Goal: Transaction & Acquisition: Purchase product/service

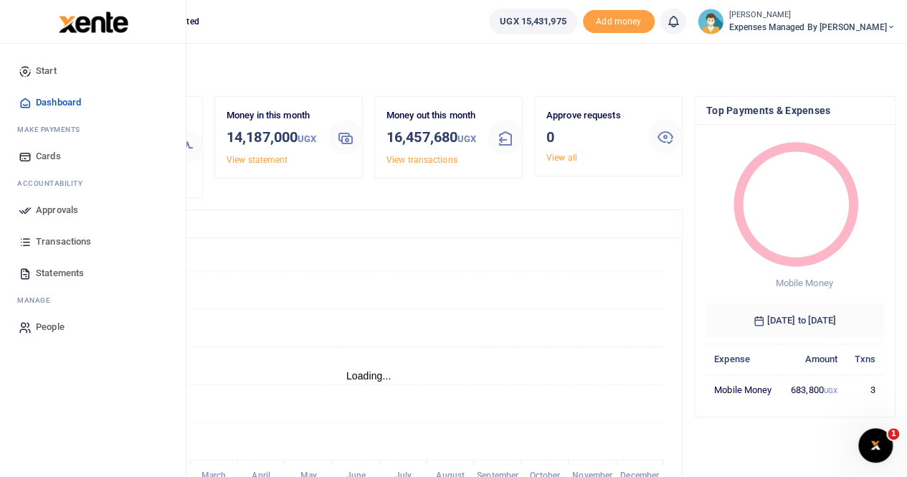
scroll to position [11, 11]
click at [57, 269] on span "Statements" at bounding box center [60, 273] width 48 height 14
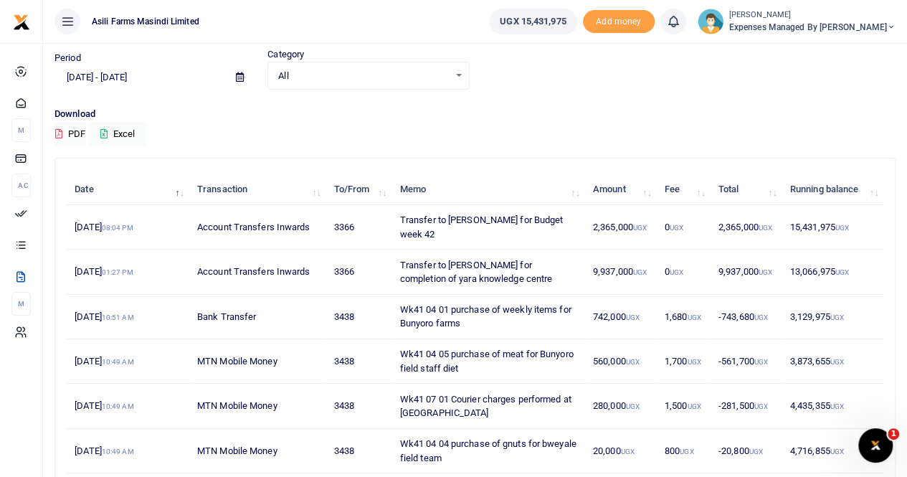
scroll to position [72, 0]
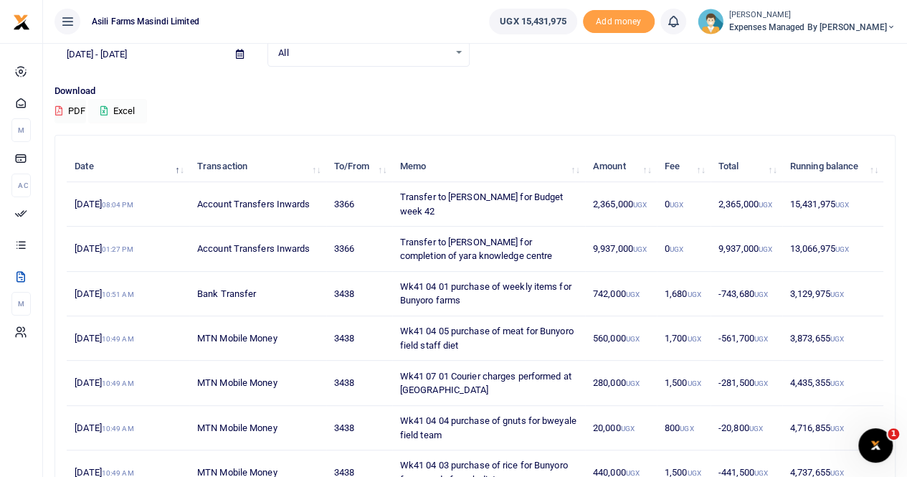
click at [123, 105] on button "Excel" at bounding box center [117, 111] width 59 height 24
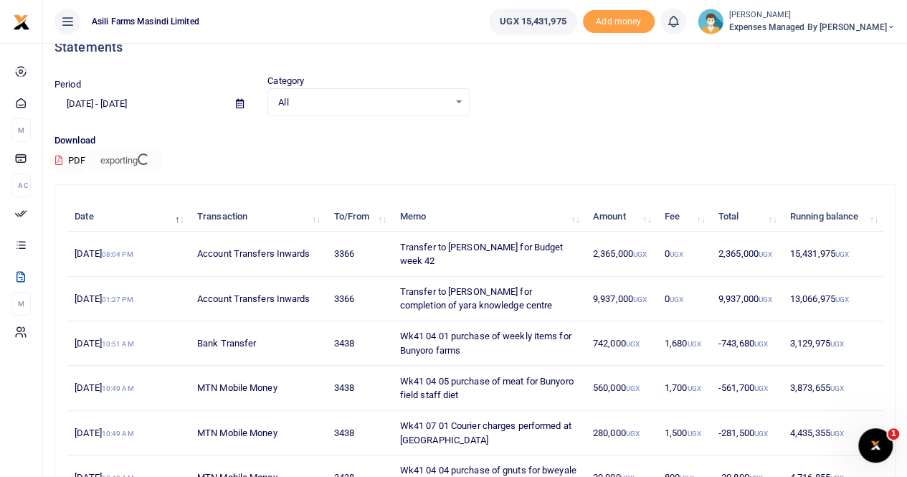
scroll to position [0, 0]
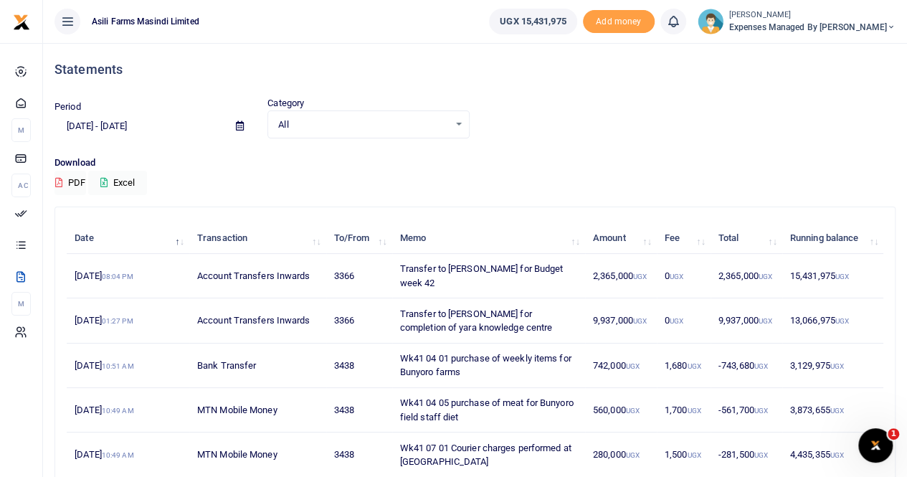
click at [847, 21] on span "Expenses Managed by Sam Ochen" at bounding box center [812, 27] width 166 height 13
click at [836, 51] on link "Switch accounts" at bounding box center [816, 52] width 113 height 20
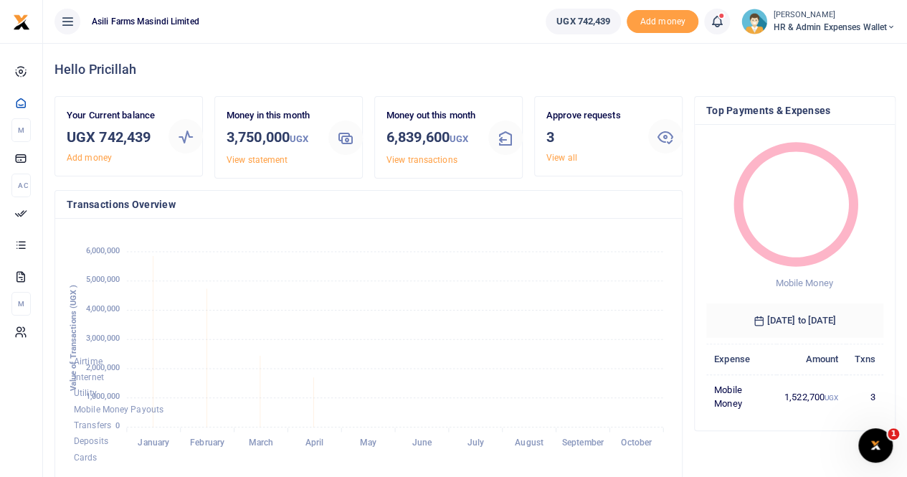
scroll to position [11, 11]
click at [824, 16] on small "[PERSON_NAME]" at bounding box center [834, 15] width 123 height 12
click at [825, 47] on link "Switch accounts" at bounding box center [839, 52] width 113 height 20
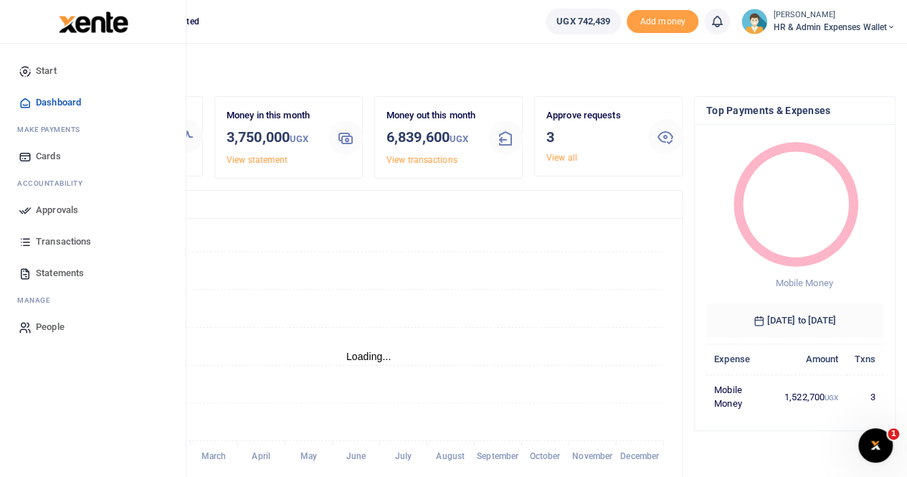
scroll to position [11, 11]
click at [46, 272] on span "Statements" at bounding box center [60, 273] width 48 height 14
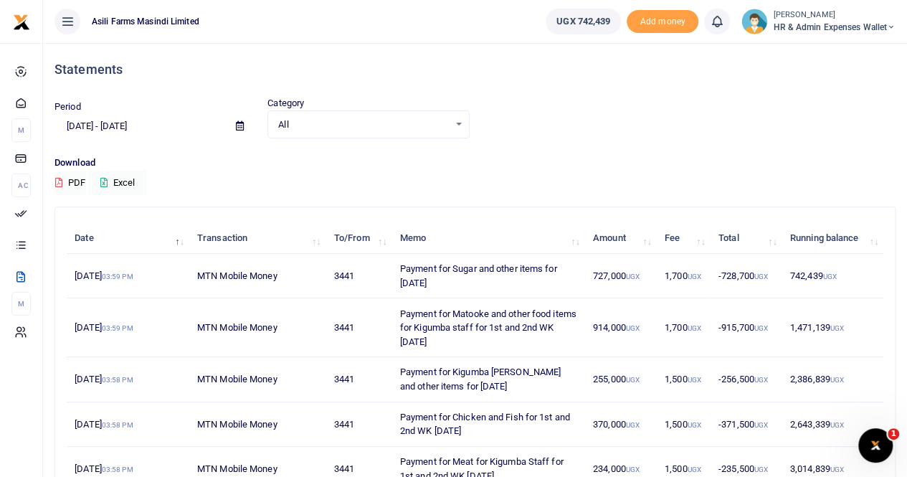
click at [241, 125] on icon at bounding box center [240, 125] width 8 height 9
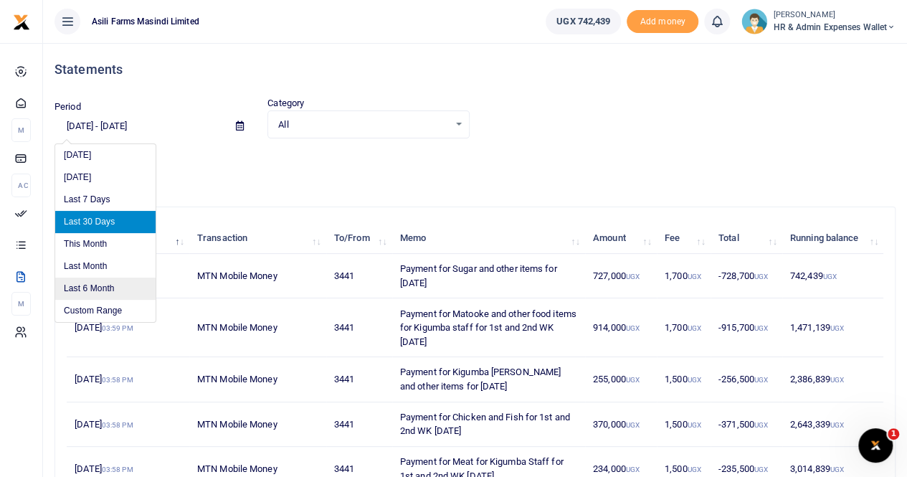
click at [104, 292] on li "Last 6 Month" at bounding box center [105, 288] width 100 height 22
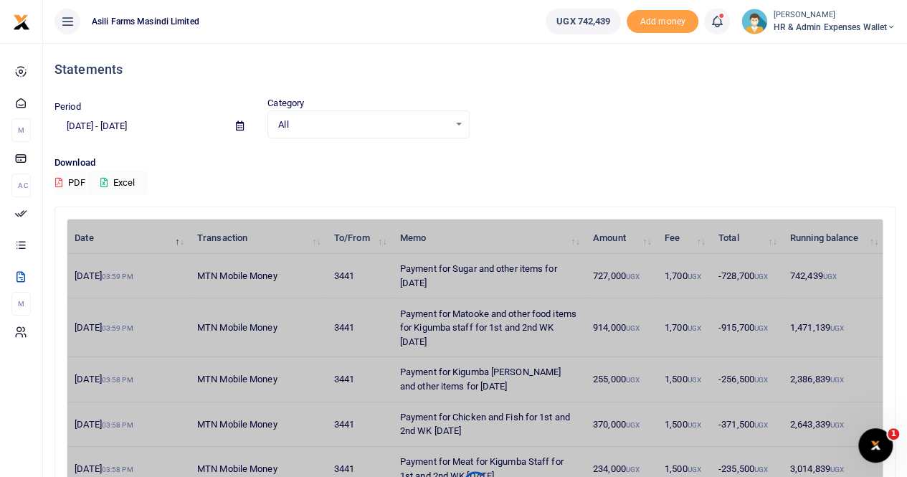
click at [238, 125] on icon at bounding box center [240, 125] width 8 height 9
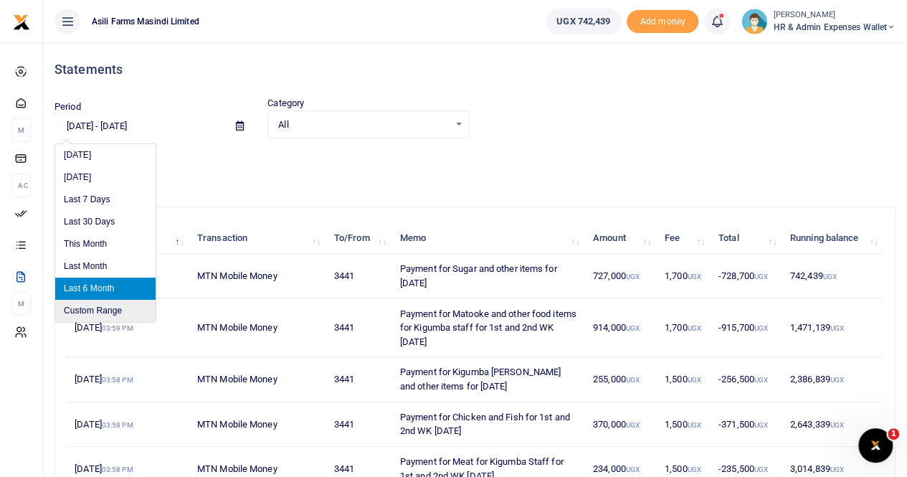
click at [92, 305] on li "Custom Range" at bounding box center [105, 311] width 100 height 22
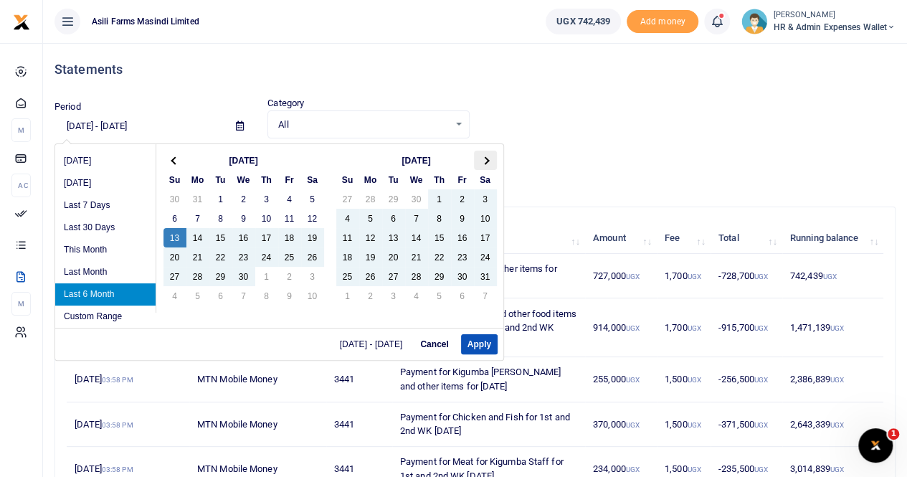
click at [484, 158] on span at bounding box center [485, 160] width 8 height 8
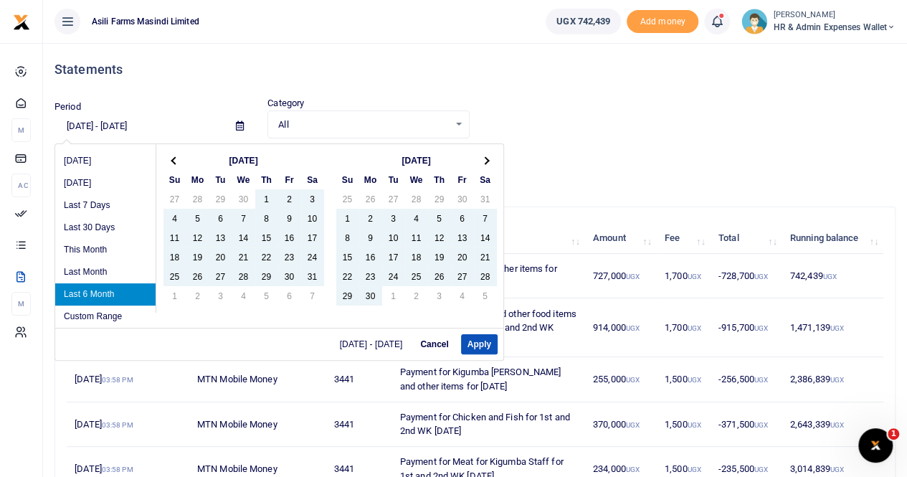
click at [484, 158] on span at bounding box center [485, 160] width 8 height 8
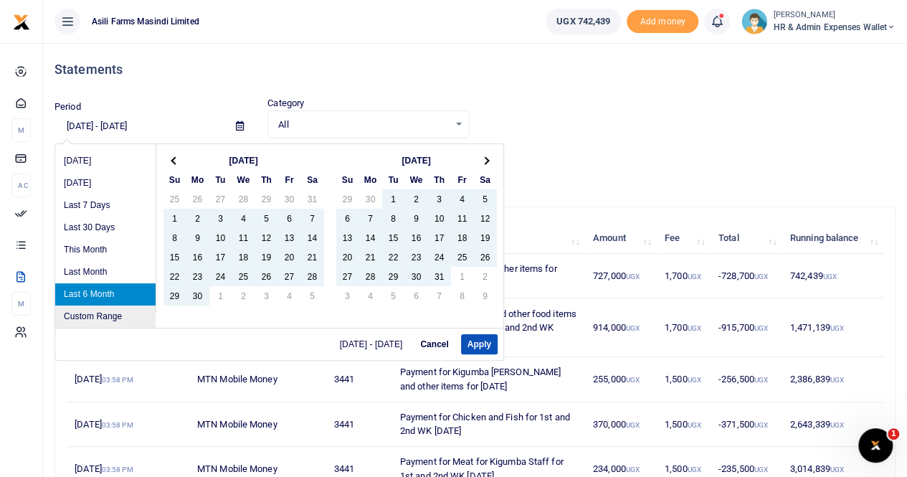
click at [115, 312] on li "Custom Range" at bounding box center [105, 316] width 100 height 22
click at [93, 315] on li "Custom Range" at bounding box center [105, 316] width 100 height 22
click at [99, 315] on li "Custom Range" at bounding box center [105, 316] width 100 height 22
click at [480, 156] on th at bounding box center [485, 159] width 23 height 19
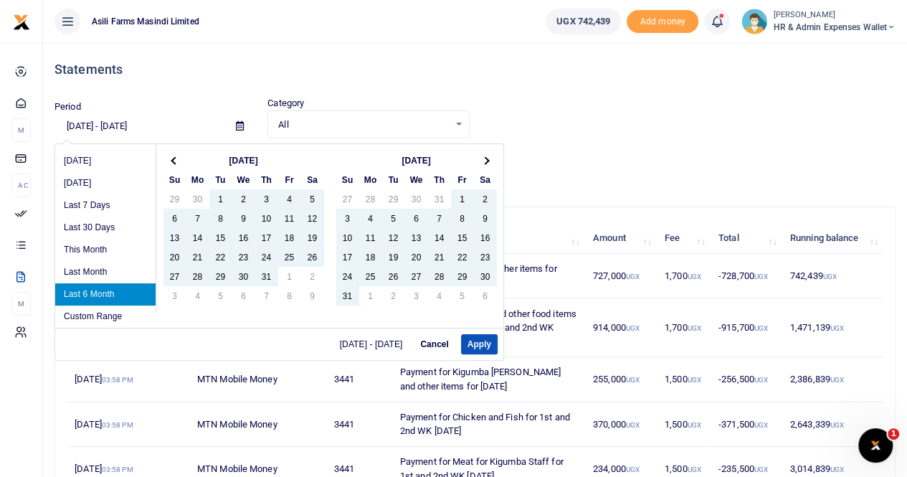
click at [480, 156] on th at bounding box center [485, 159] width 23 height 19
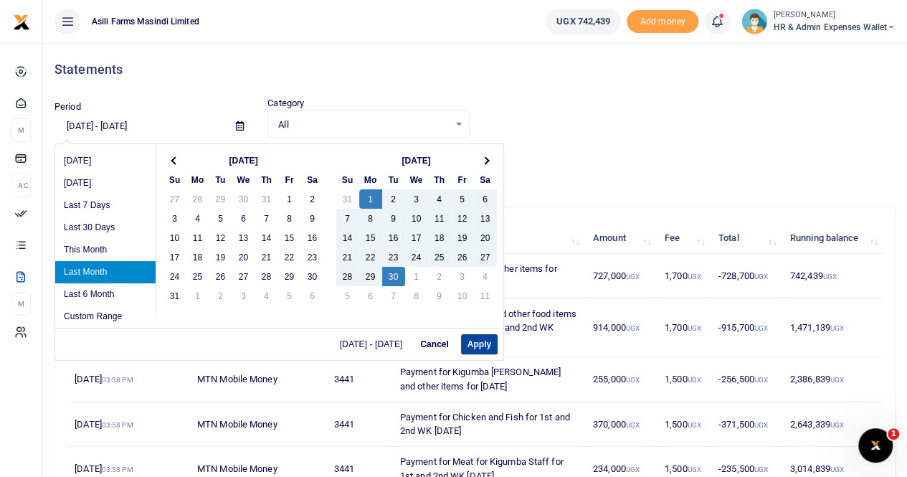
click at [478, 345] on button "Apply" at bounding box center [479, 344] width 37 height 20
type input "[DATE] - [DATE]"
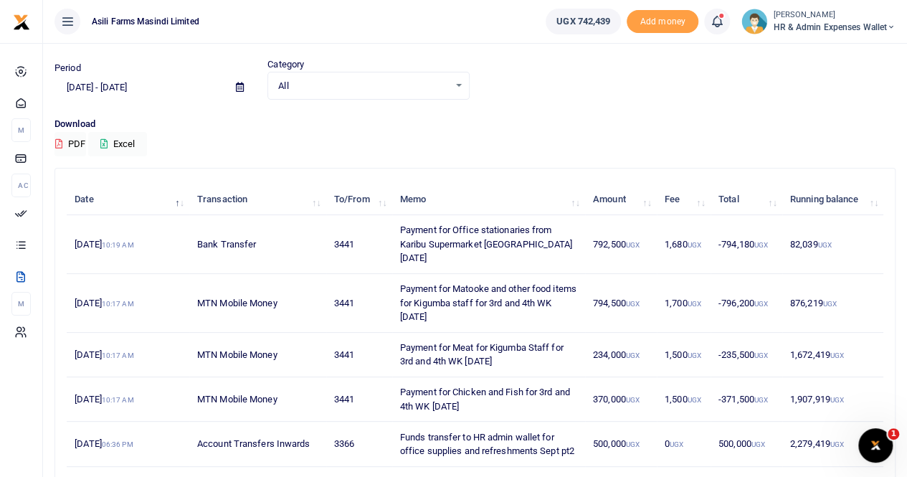
scroll to position [72, 0]
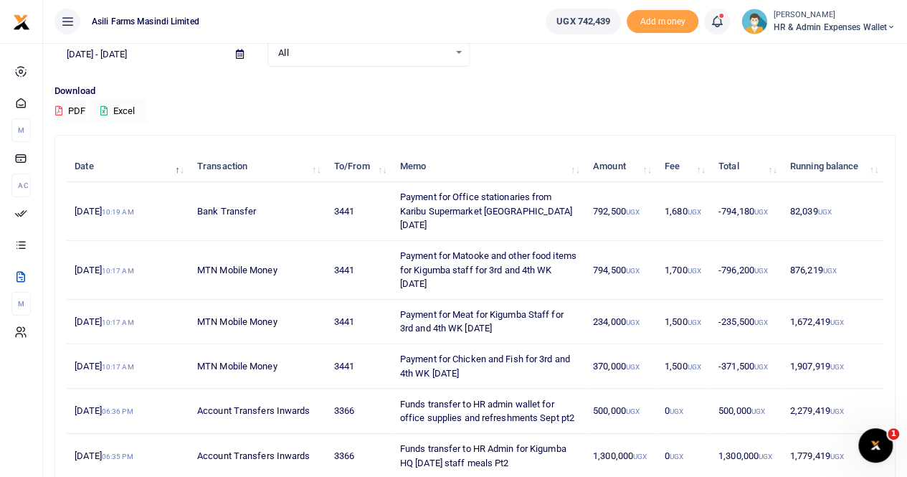
click at [128, 107] on button "Excel" at bounding box center [117, 111] width 59 height 24
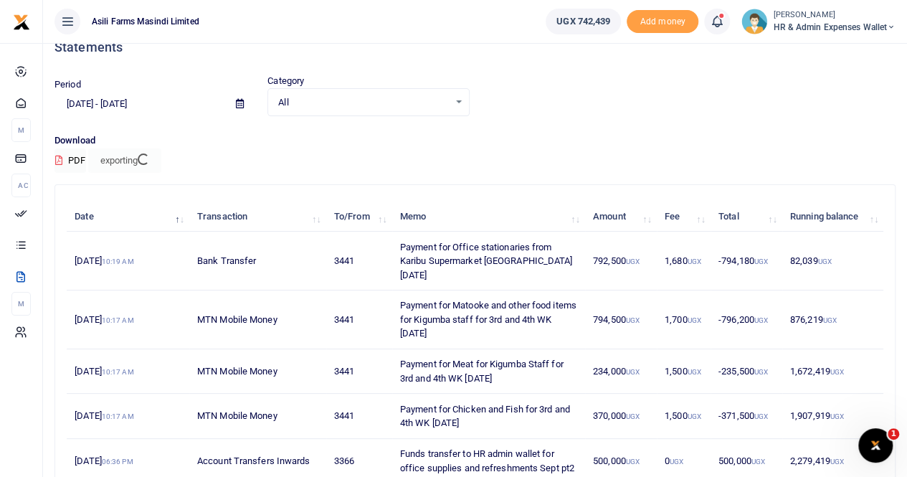
scroll to position [0, 0]
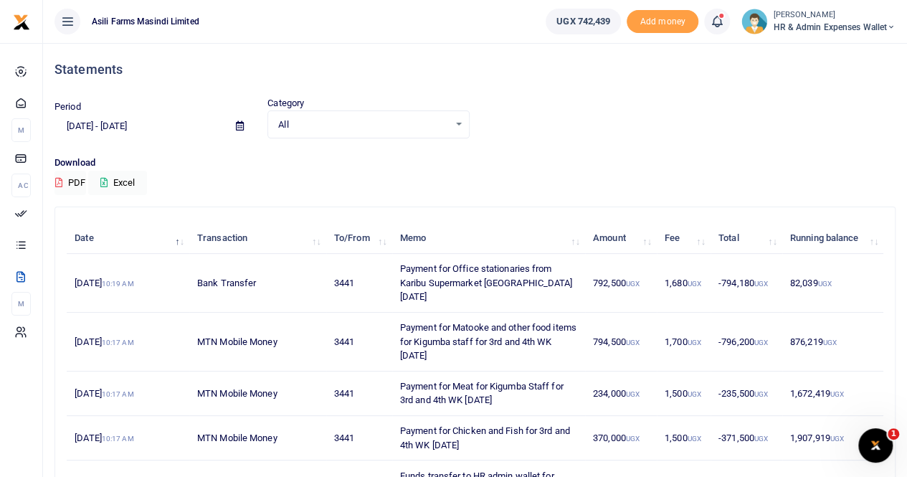
click at [790, 21] on span "HR & Admin Expenses Wallet" at bounding box center [834, 27] width 123 height 13
click at [818, 49] on link "Switch accounts" at bounding box center [839, 52] width 113 height 20
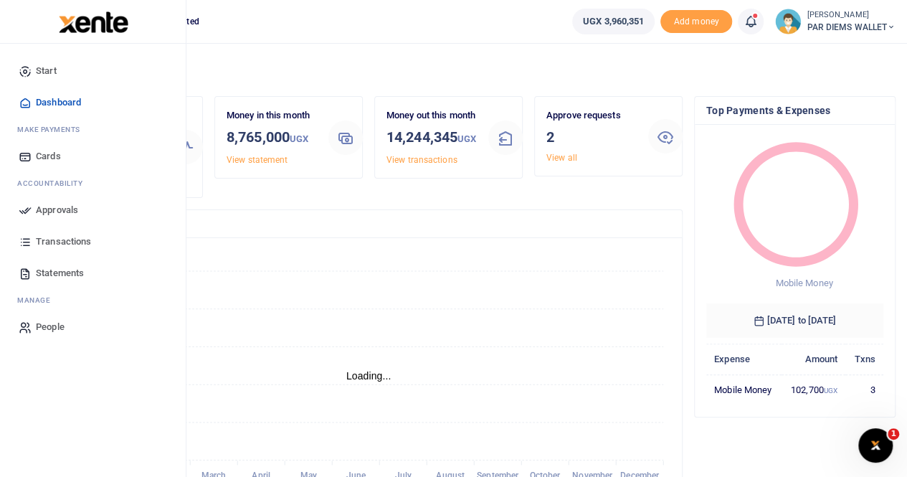
scroll to position [201, 166]
click at [64, 269] on span "Statements" at bounding box center [60, 273] width 48 height 14
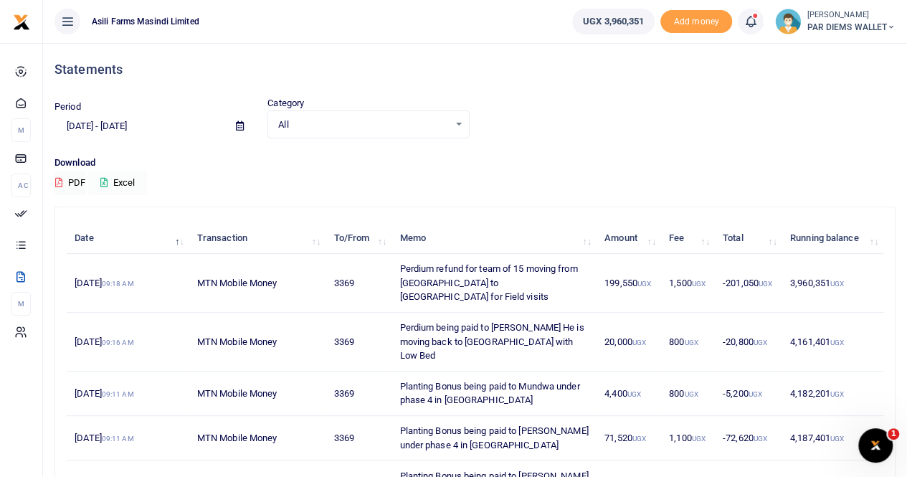
click at [123, 179] on button "Excel" at bounding box center [117, 183] width 59 height 24
click at [370, 320] on td "3369" at bounding box center [358, 341] width 66 height 59
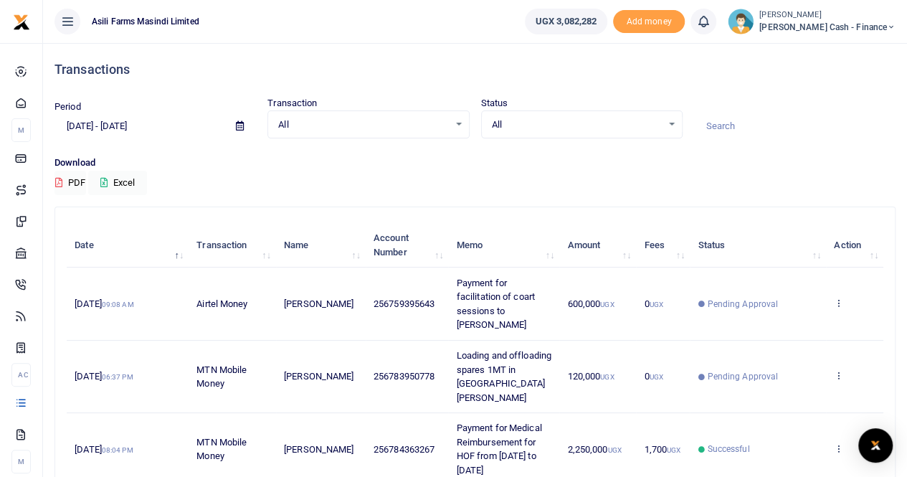
click at [237, 121] on icon at bounding box center [240, 125] width 8 height 9
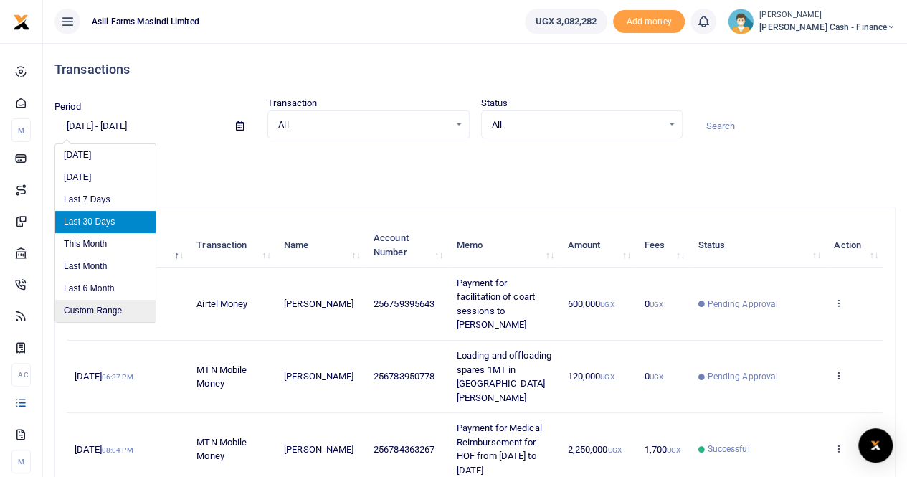
click at [100, 308] on li "Custom Range" at bounding box center [105, 311] width 100 height 22
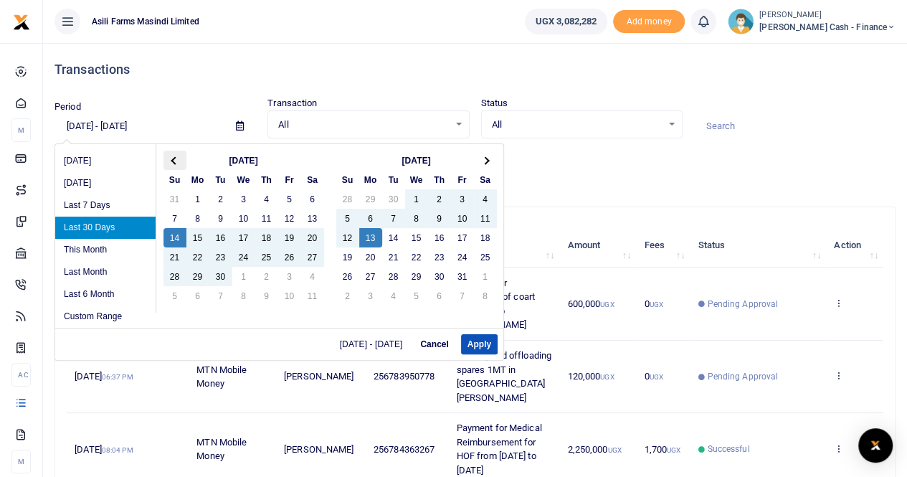
click at [173, 158] on span at bounding box center [175, 160] width 8 height 8
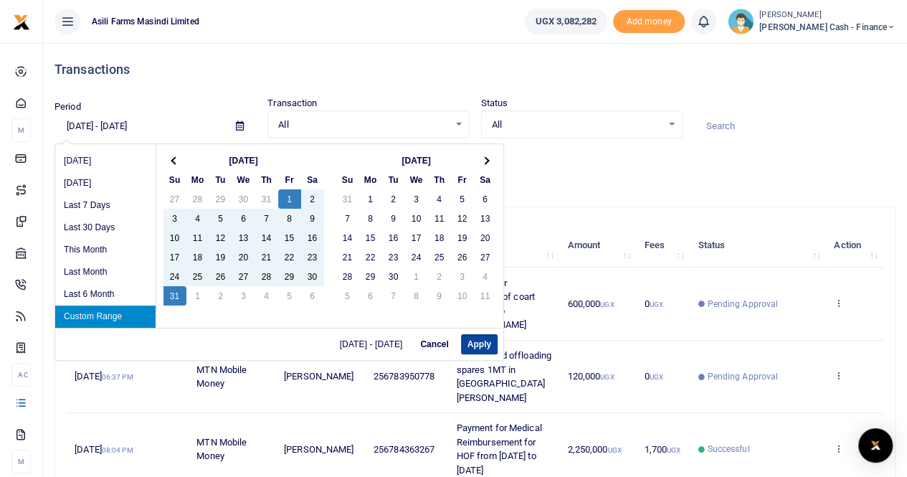
click at [463, 339] on button "Apply" at bounding box center [479, 344] width 37 height 20
type input "[DATE] - [DATE]"
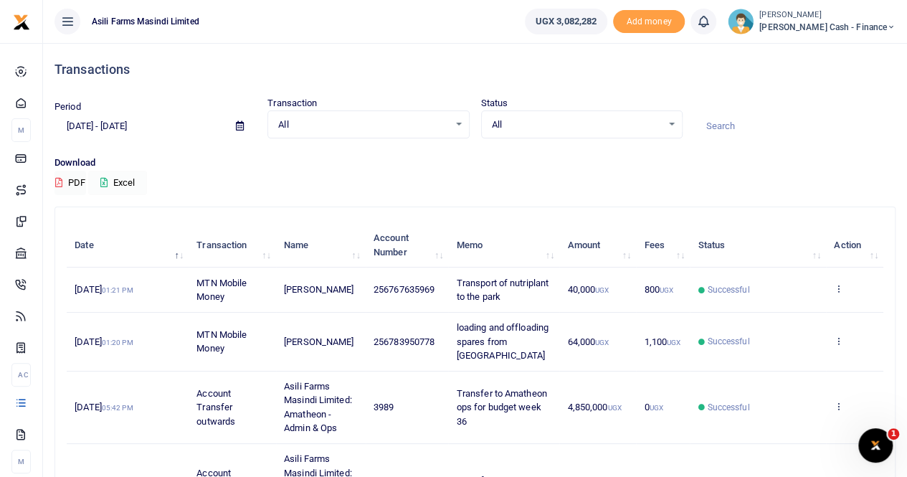
click at [126, 179] on button "Excel" at bounding box center [117, 183] width 59 height 24
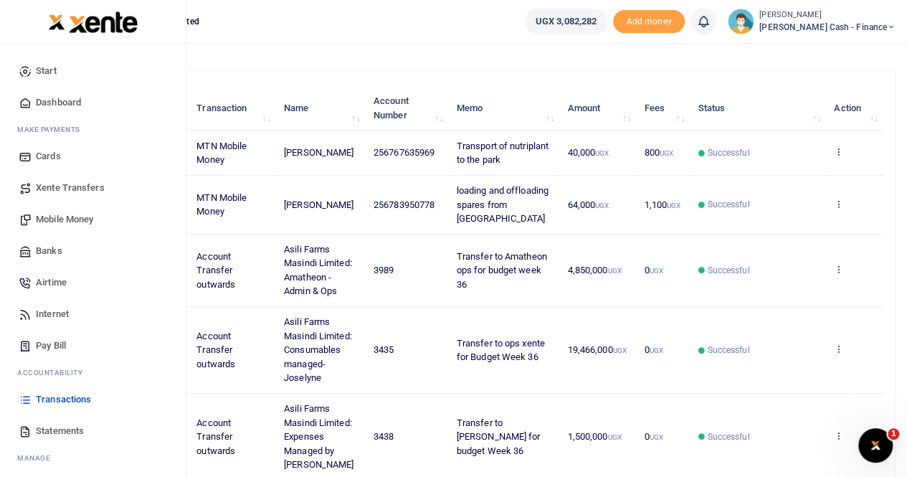
scroll to position [143, 0]
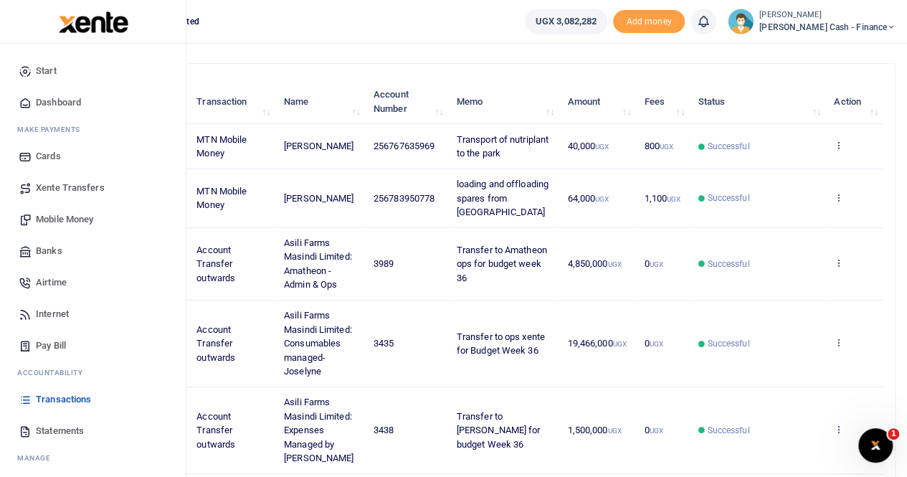
click at [56, 426] on span "Statements" at bounding box center [60, 431] width 48 height 14
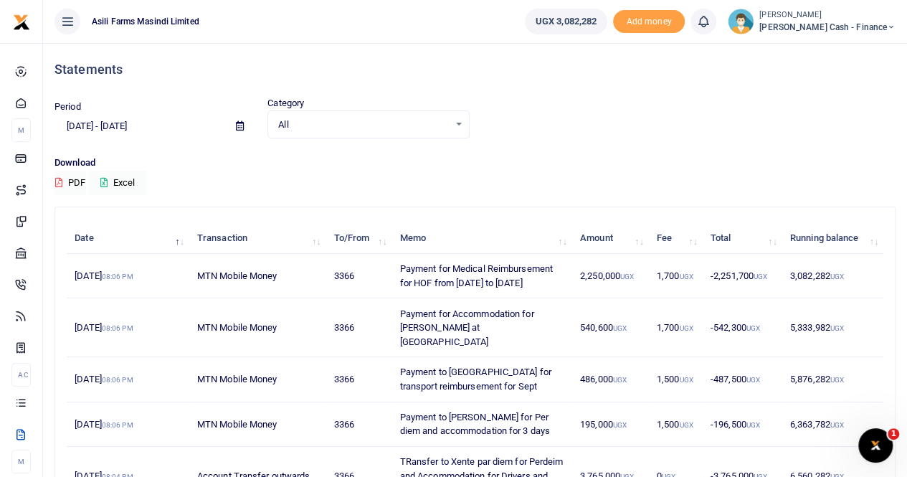
click at [241, 124] on icon at bounding box center [240, 125] width 8 height 9
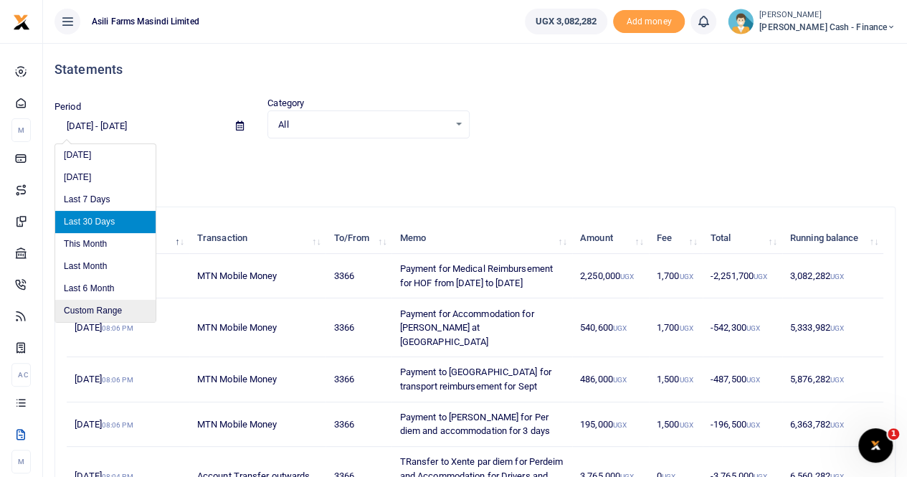
click at [95, 306] on li "Custom Range" at bounding box center [105, 311] width 100 height 22
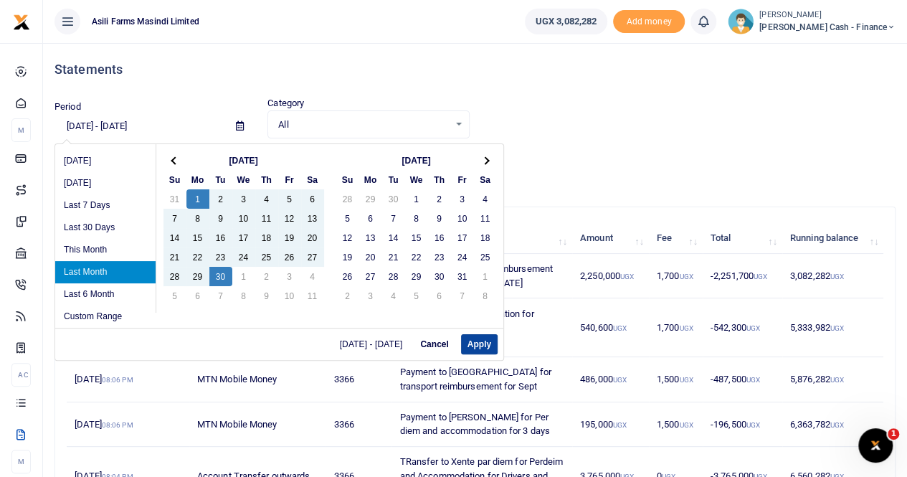
click at [477, 340] on button "Apply" at bounding box center [479, 344] width 37 height 20
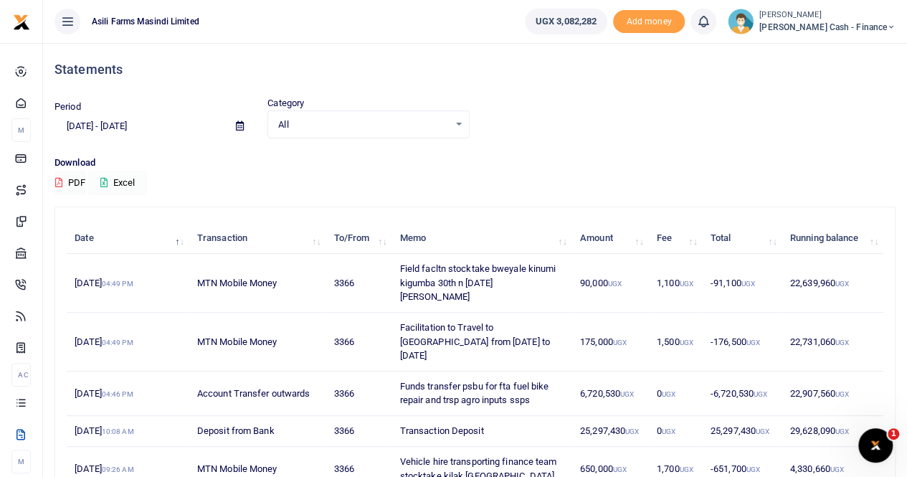
click at [126, 180] on button "Excel" at bounding box center [117, 183] width 59 height 24
click at [238, 124] on icon at bounding box center [240, 125] width 8 height 9
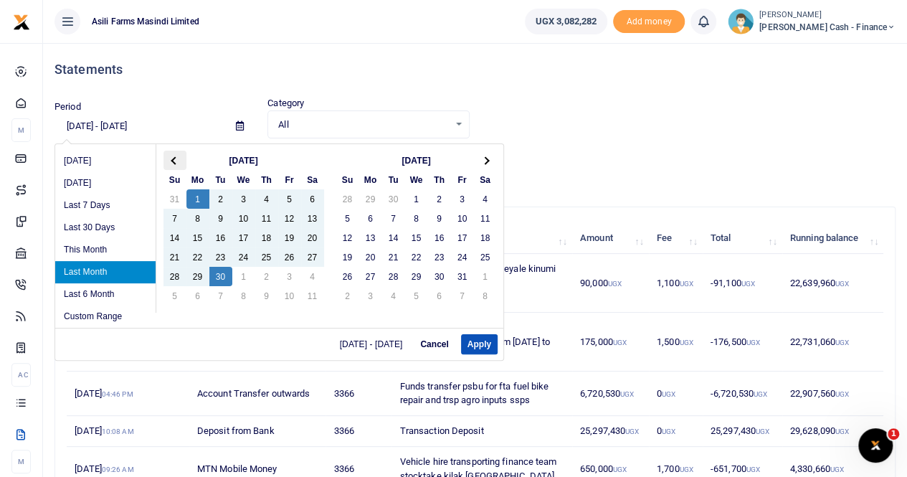
click at [163, 159] on th at bounding box center [174, 159] width 23 height 19
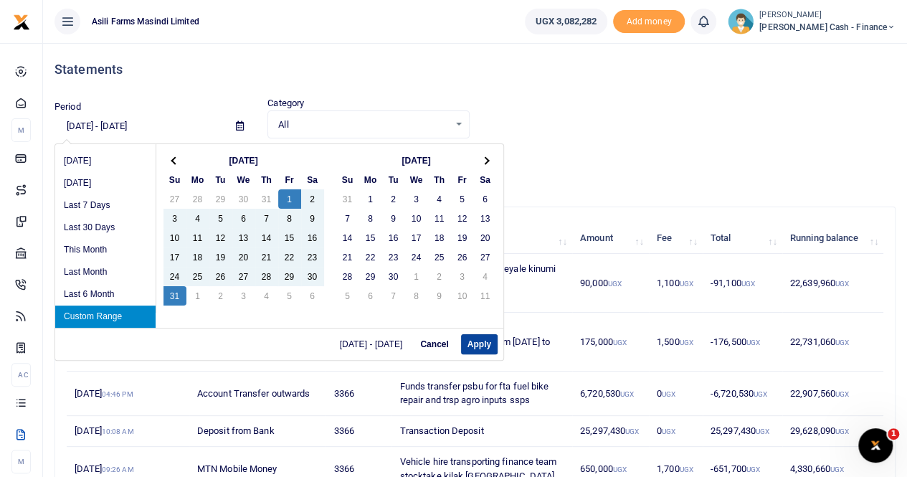
click at [477, 336] on button "Apply" at bounding box center [479, 344] width 37 height 20
type input "[DATE] - [DATE]"
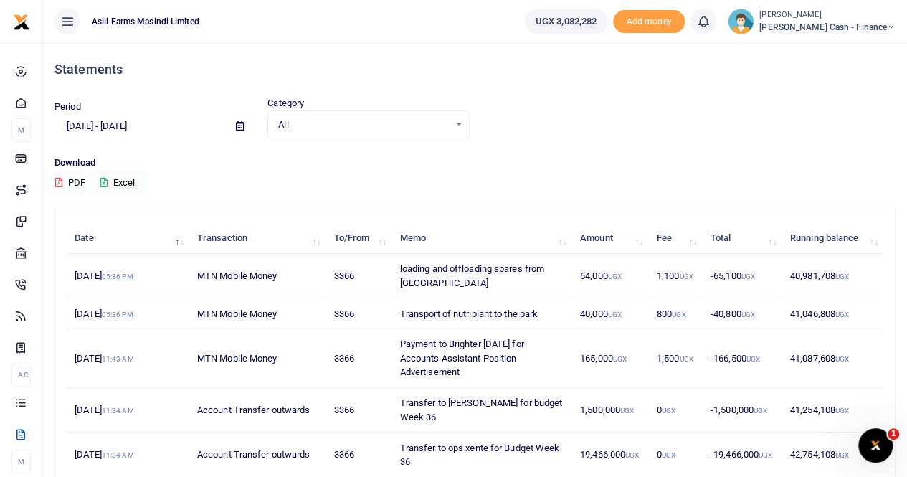
click at [129, 178] on button "Excel" at bounding box center [117, 183] width 59 height 24
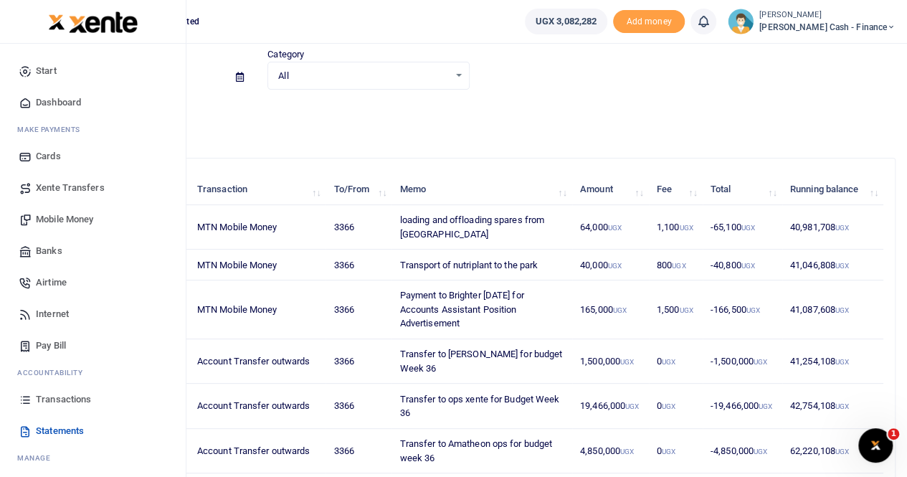
scroll to position [72, 0]
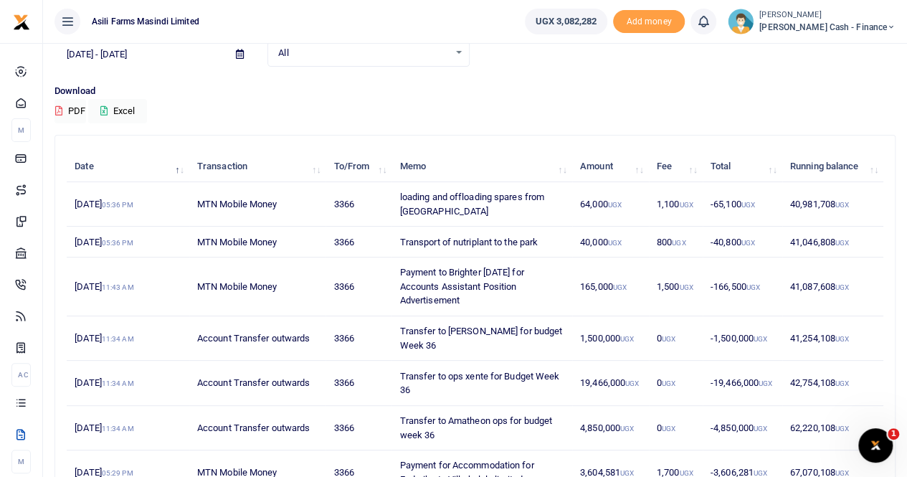
click at [853, 16] on small "[PERSON_NAME]" at bounding box center [827, 15] width 136 height 12
click at [827, 49] on link "Switch accounts" at bounding box center [792, 52] width 113 height 20
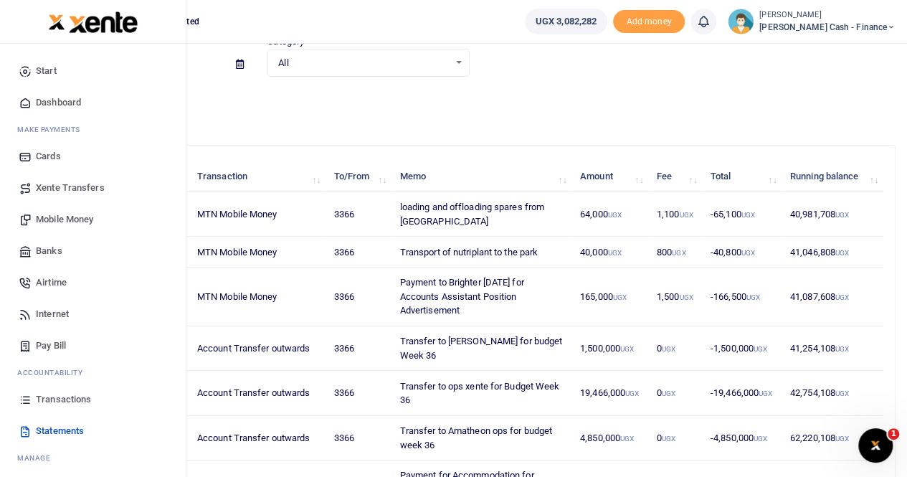
scroll to position [22, 0]
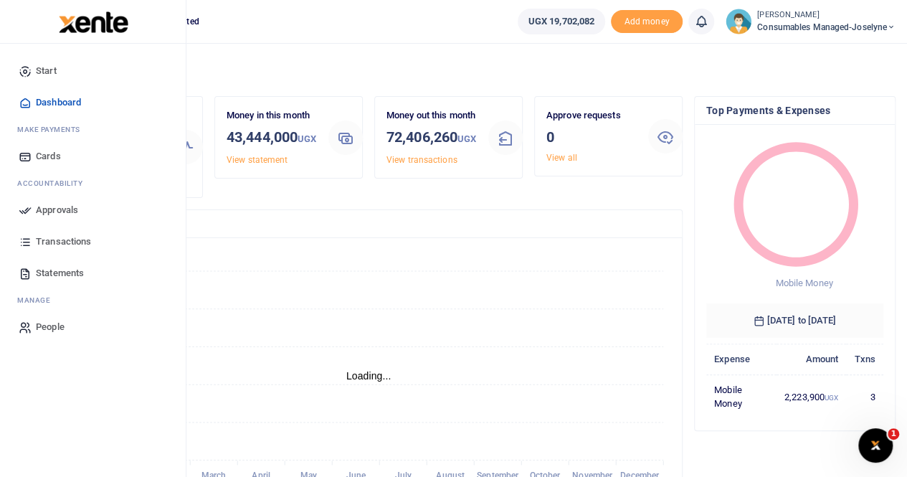
scroll to position [11, 11]
click at [62, 269] on span "Statements" at bounding box center [60, 273] width 48 height 14
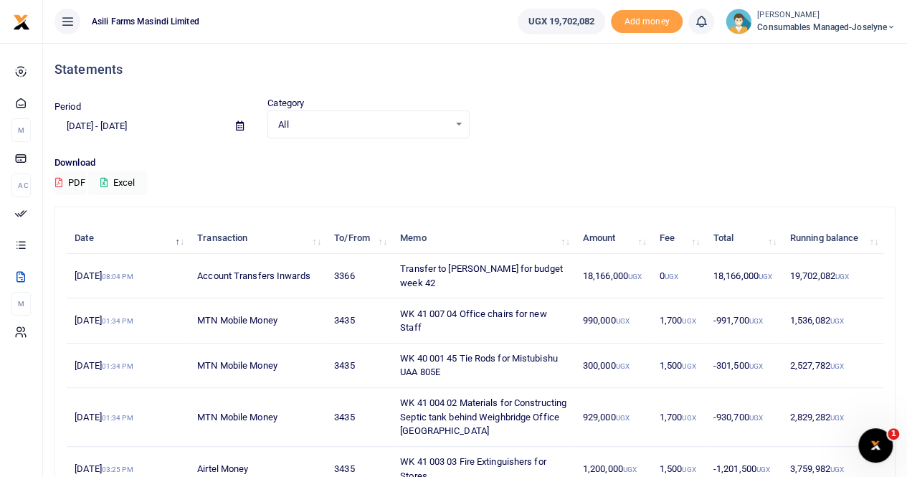
click at [241, 118] on span at bounding box center [240, 126] width 32 height 24
click at [242, 127] on icon at bounding box center [240, 125] width 8 height 9
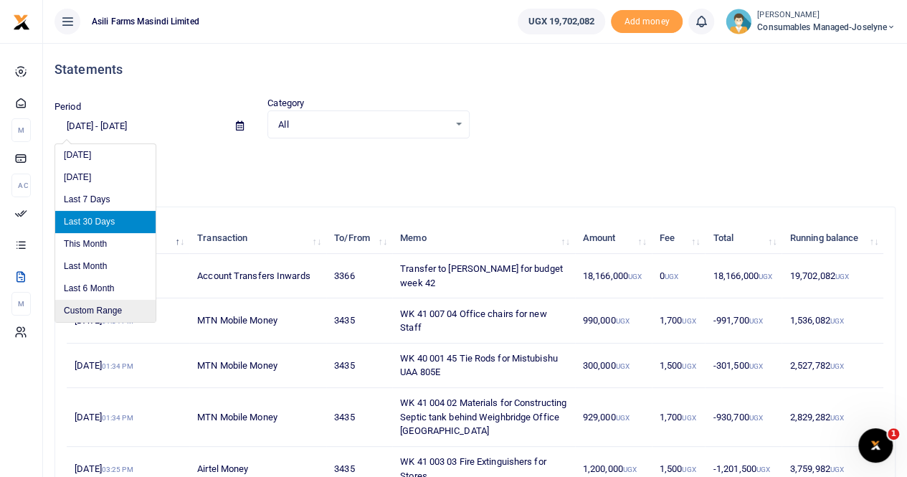
click at [90, 306] on li "Custom Range" at bounding box center [105, 311] width 100 height 22
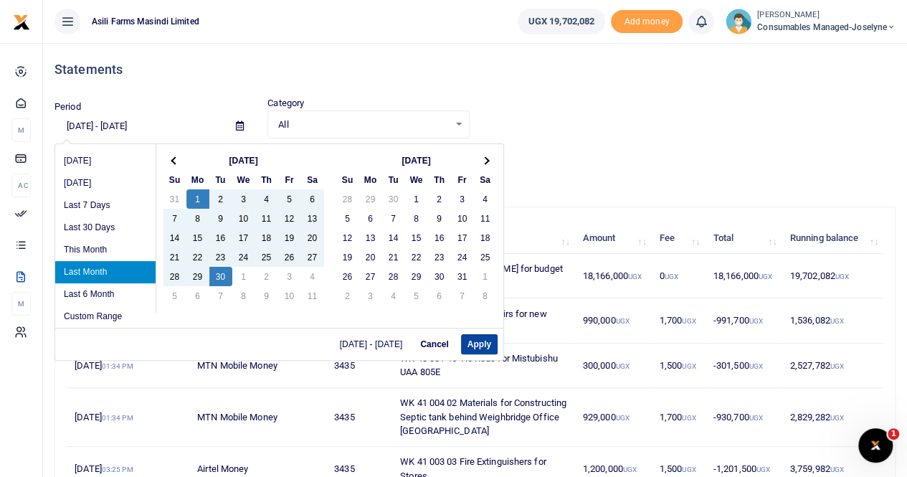
click at [472, 338] on button "Apply" at bounding box center [479, 344] width 37 height 20
type input "09/01/2025 - 09/30/2025"
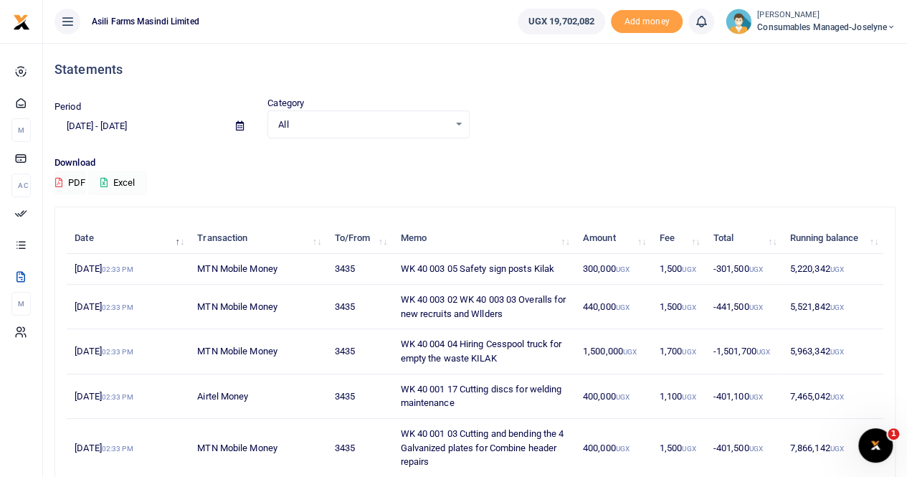
click at [123, 183] on button "Excel" at bounding box center [117, 183] width 59 height 24
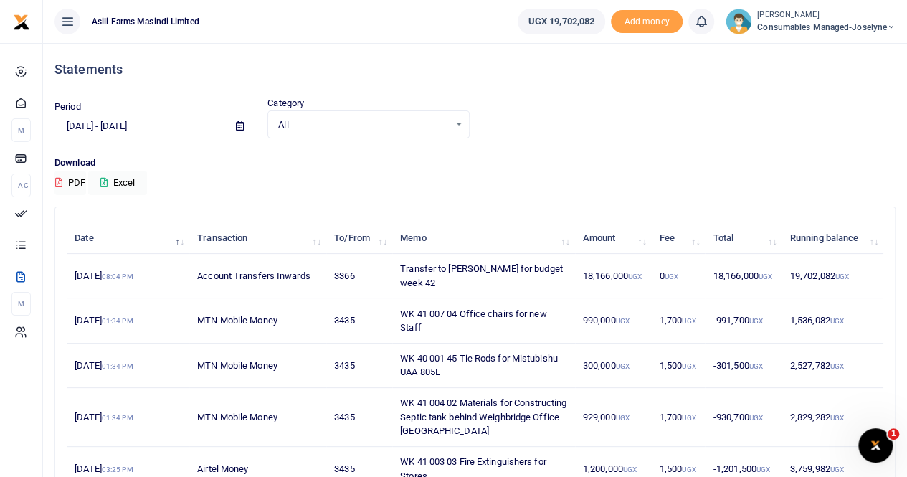
click at [247, 123] on span at bounding box center [240, 126] width 32 height 24
click at [236, 124] on icon at bounding box center [240, 125] width 8 height 9
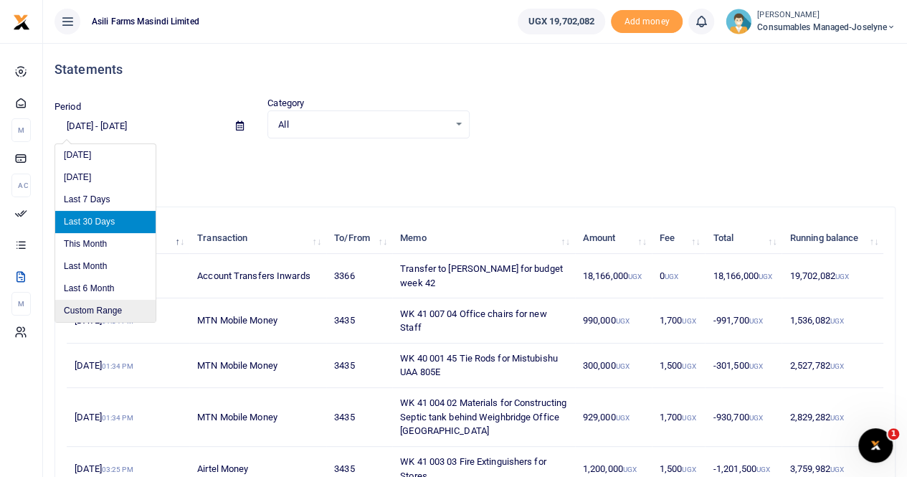
click at [102, 312] on li "Custom Range" at bounding box center [105, 311] width 100 height 22
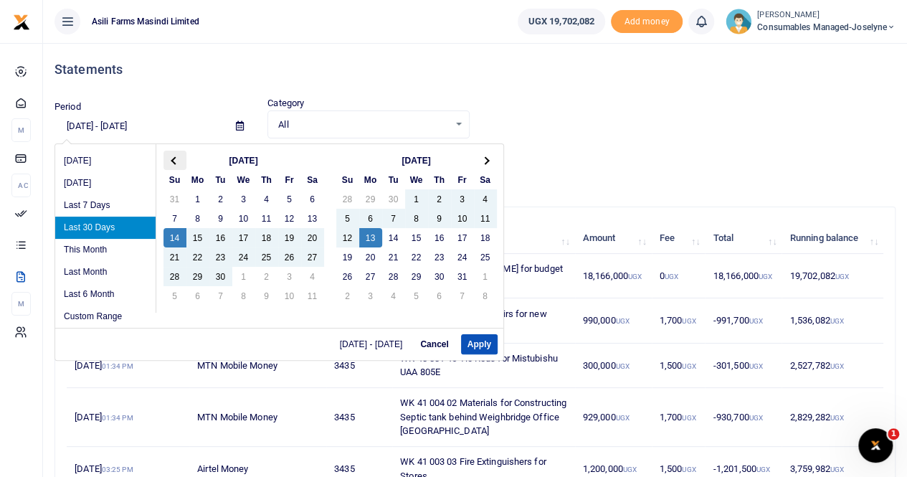
click at [173, 158] on span at bounding box center [175, 160] width 8 height 8
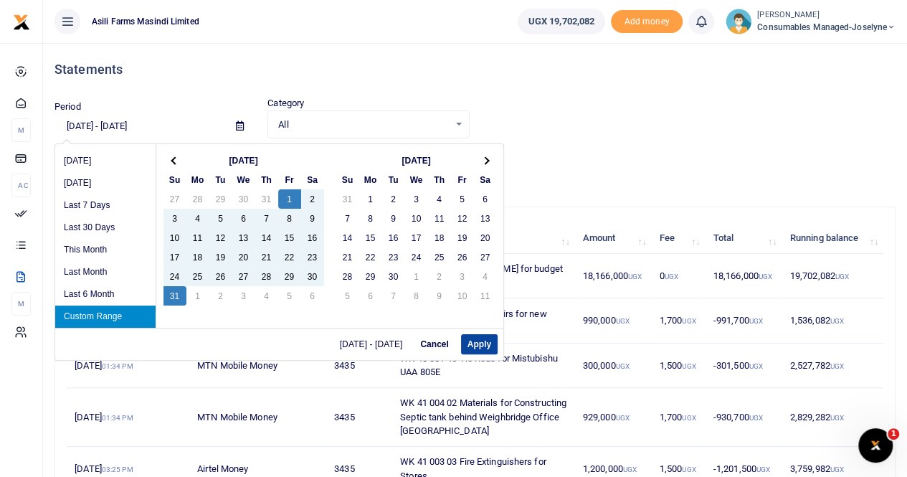
click at [487, 343] on button "Apply" at bounding box center [479, 344] width 37 height 20
type input "08/01/2025 - 08/31/2025"
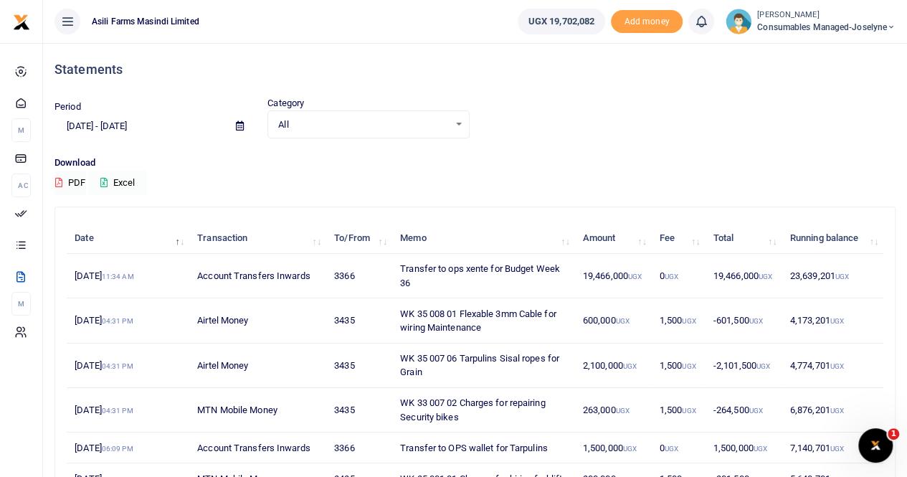
click at [127, 183] on button "Excel" at bounding box center [117, 183] width 59 height 24
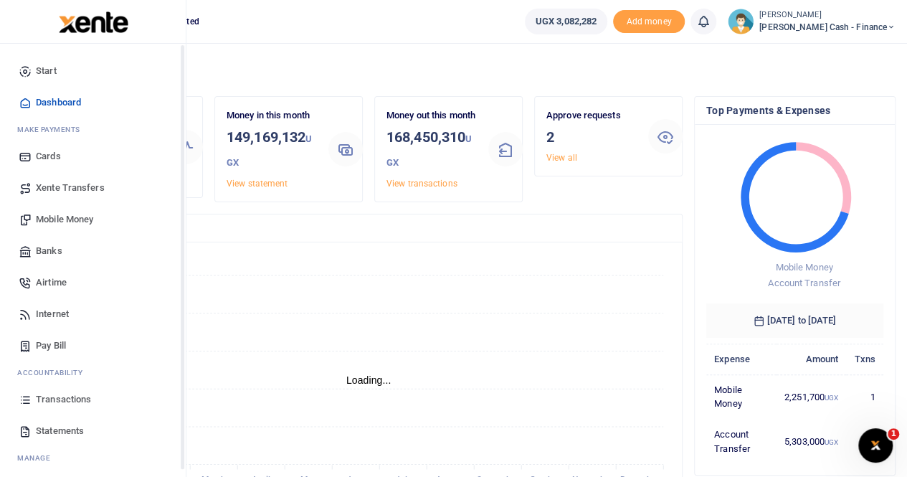
scroll to position [11, 11]
click at [51, 216] on span "Mobile Money" at bounding box center [64, 219] width 57 height 14
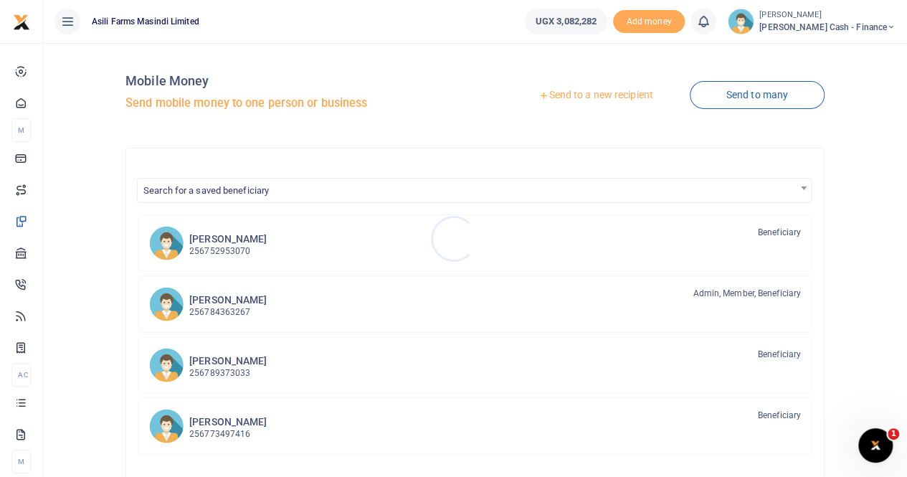
click at [595, 90] on div at bounding box center [453, 238] width 907 height 477
click at [595, 92] on link "Send to a new recipient" at bounding box center [595, 95] width 187 height 26
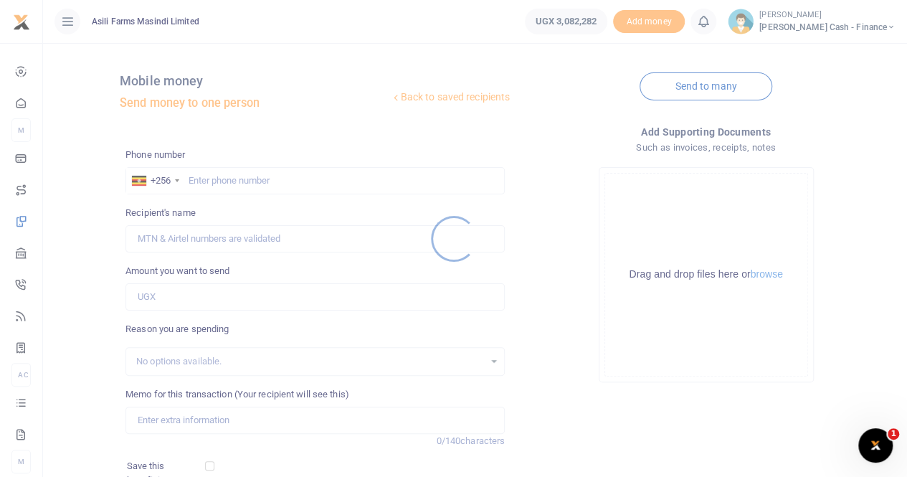
click at [212, 178] on div at bounding box center [453, 238] width 907 height 477
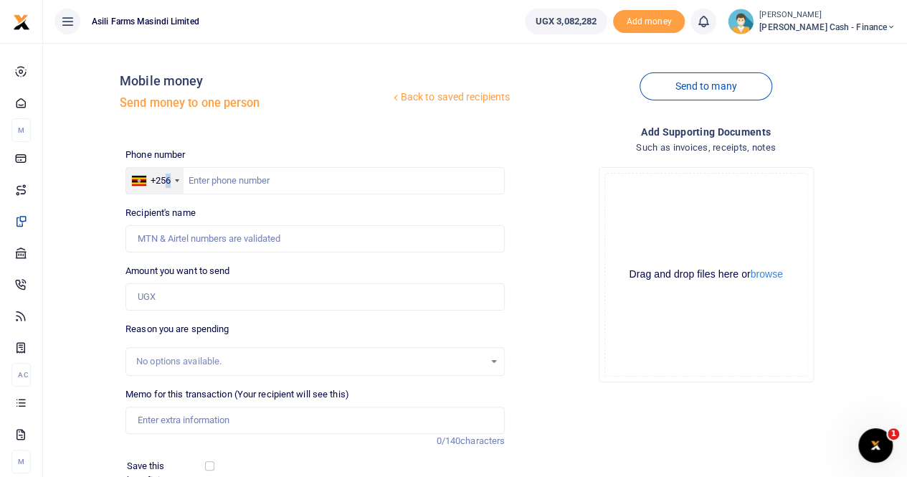
click at [168, 173] on div "+256" at bounding box center [160, 180] width 20 height 14
click at [195, 181] on input "text" at bounding box center [314, 180] width 379 height 27
type input "0783950778"
type input "[PERSON_NAME]"
type input "0783950778"
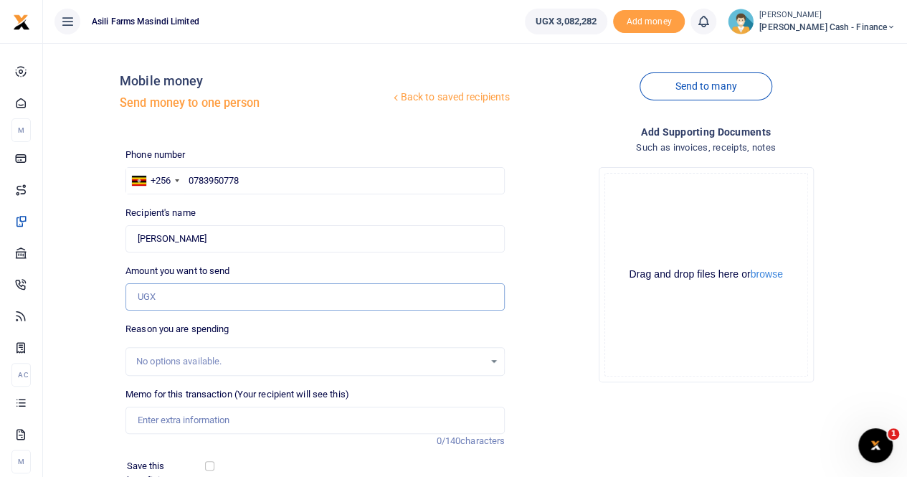
click at [172, 293] on input "Amount you want to send" at bounding box center [314, 296] width 379 height 27
type input "56,000"
click at [183, 425] on input "Memo for this transaction (Your recipient will see this)" at bounding box center [314, 419] width 379 height 27
click at [324, 421] on input "Payment for loading and offloading chemicals to [PERSON_NAME]" at bounding box center [314, 419] width 379 height 27
click at [325, 419] on input "Payment for loading and offloading chemicals to [PERSON_NAME]" at bounding box center [314, 419] width 379 height 27
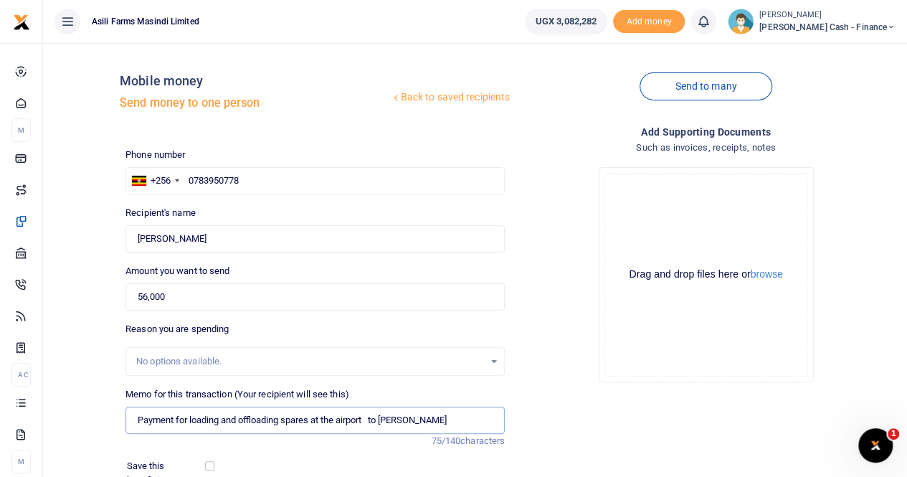
click at [376, 419] on input "Payment for loading and offloading spares at the airport to [PERSON_NAME]" at bounding box center [314, 419] width 379 height 27
type input "Payment for loading and offloading spares at the airport to [PERSON_NAME]"
click at [764, 277] on button "browse" at bounding box center [766, 274] width 32 height 11
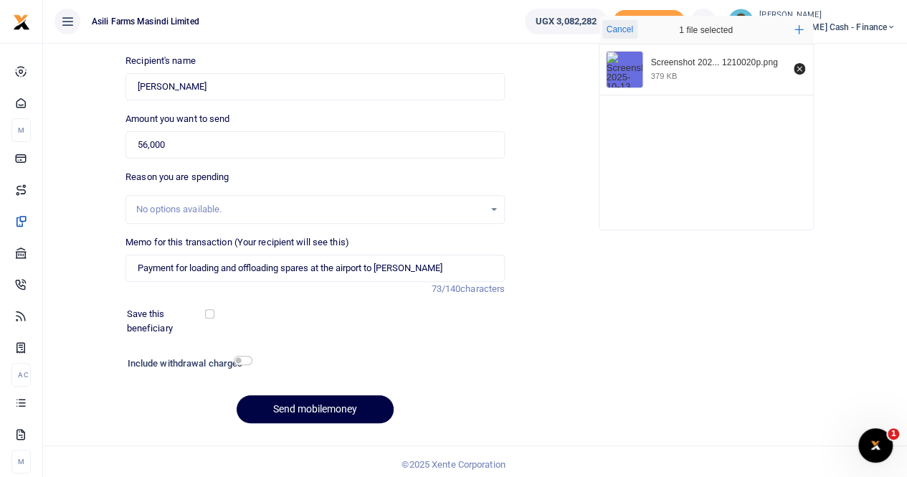
scroll to position [156, 0]
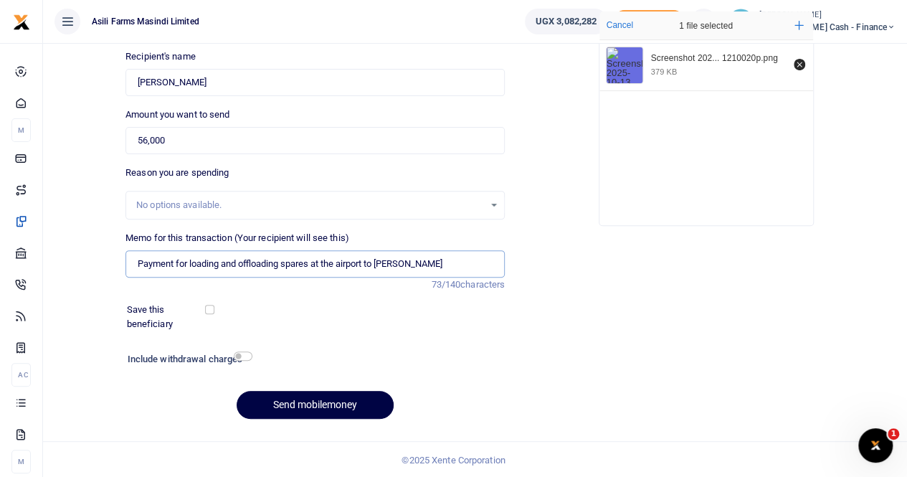
click at [219, 260] on input "Payment for loading and offloading spares at the airport to [PERSON_NAME]" at bounding box center [314, 263] width 379 height 27
click at [285, 396] on button "Send mobilemoney" at bounding box center [314, 405] width 157 height 28
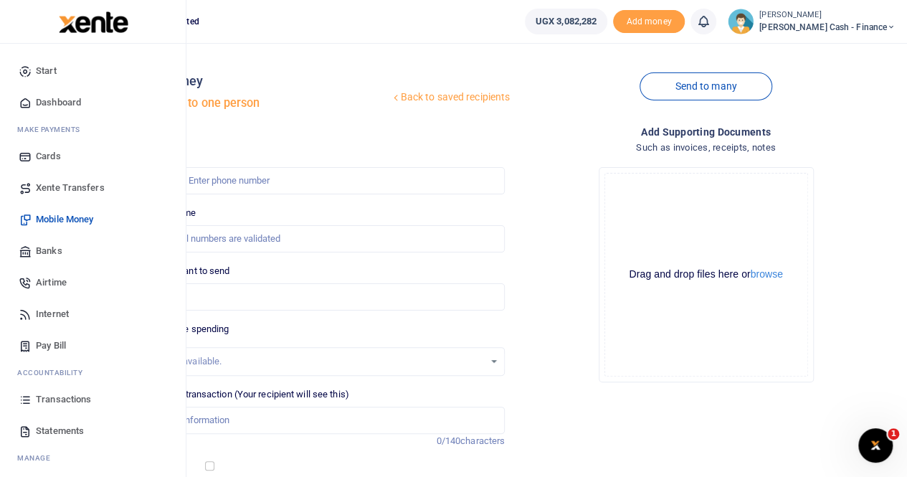
click at [57, 401] on span "Transactions" at bounding box center [63, 399] width 55 height 14
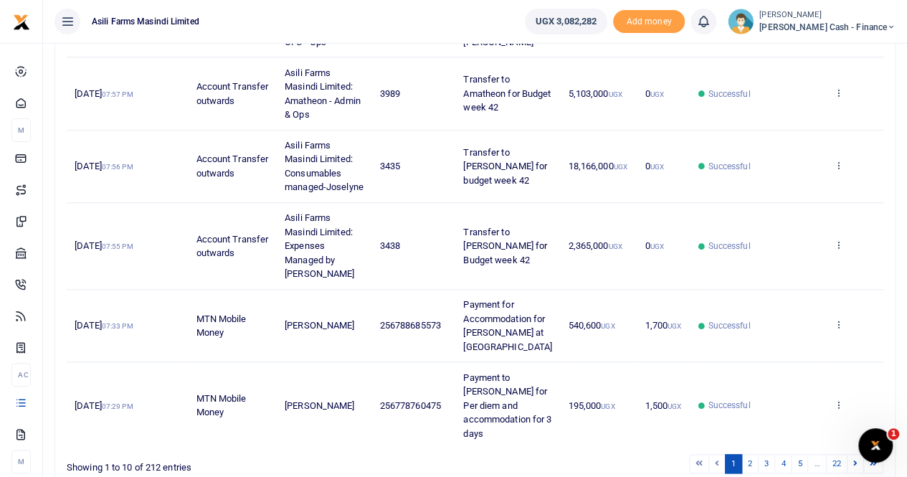
scroll to position [611, 0]
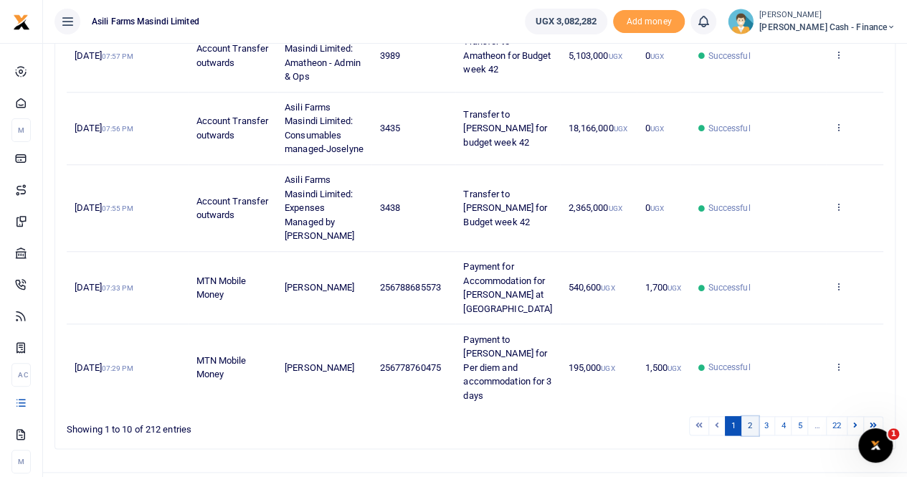
click at [748, 416] on link "2" at bounding box center [749, 425] width 17 height 19
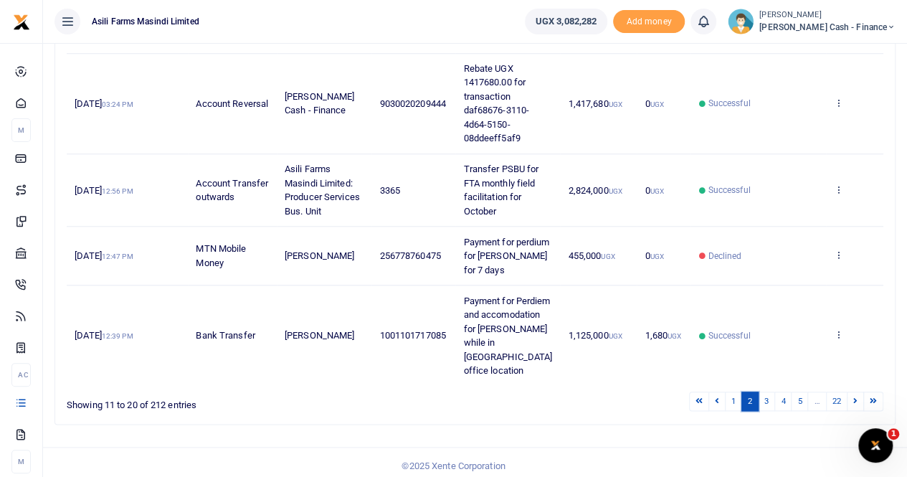
scroll to position [625, 0]
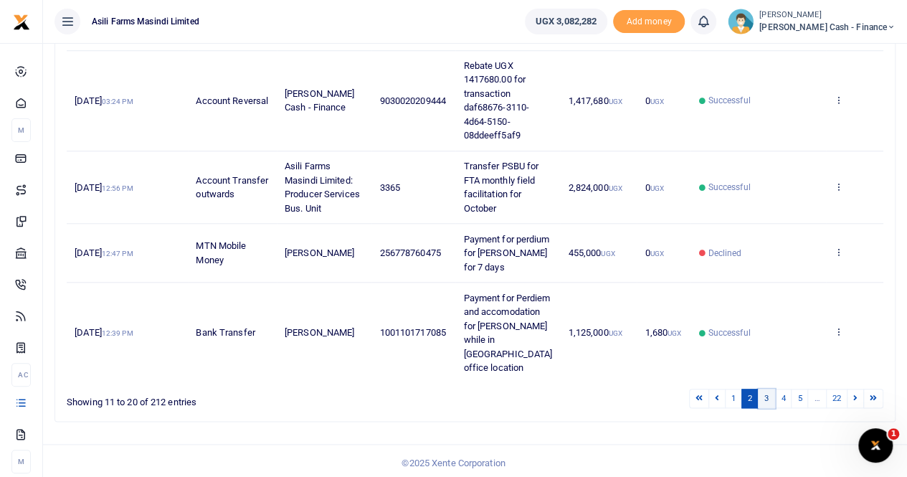
click at [763, 391] on link "3" at bounding box center [765, 397] width 17 height 19
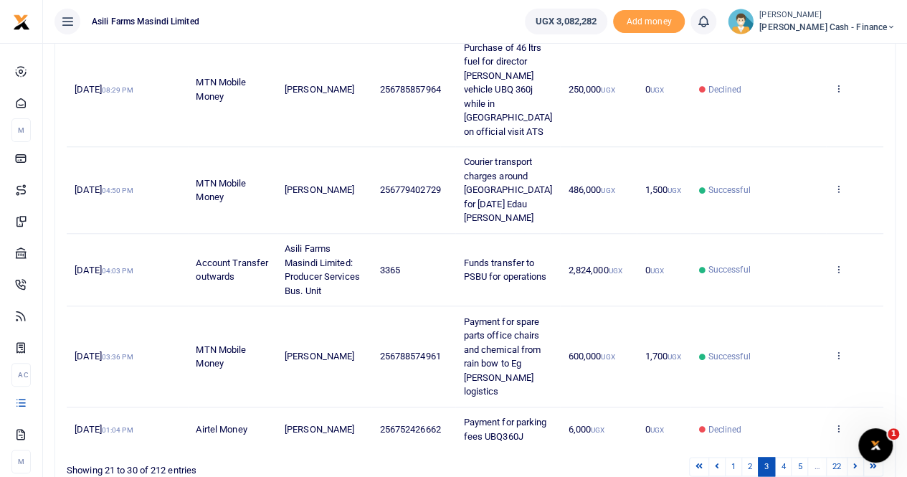
scroll to position [681, 0]
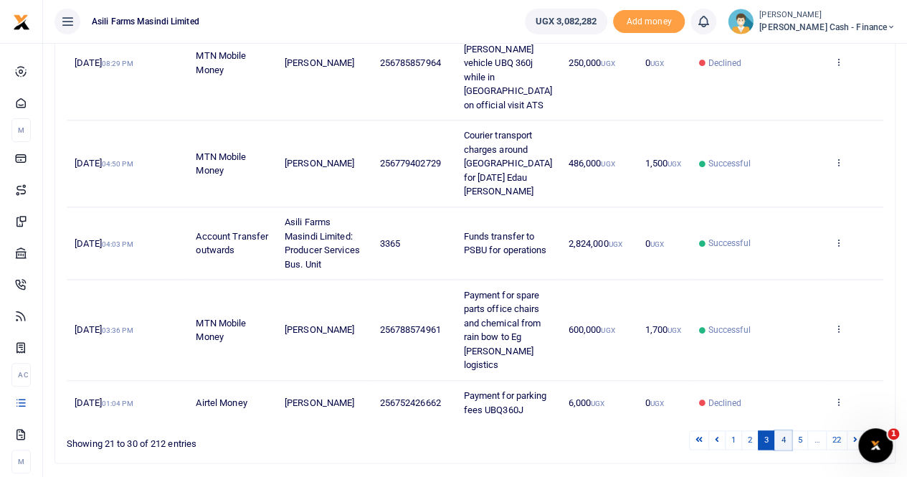
click at [784, 430] on link "4" at bounding box center [782, 439] width 17 height 19
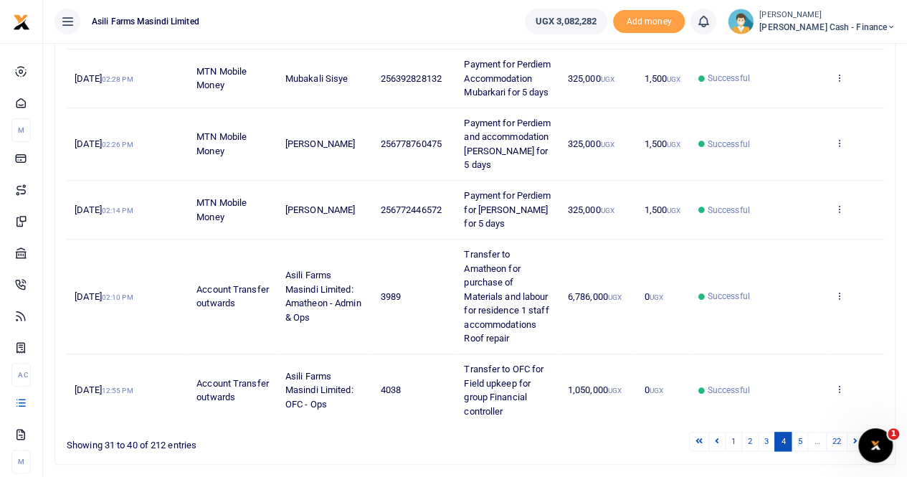
scroll to position [583, 0]
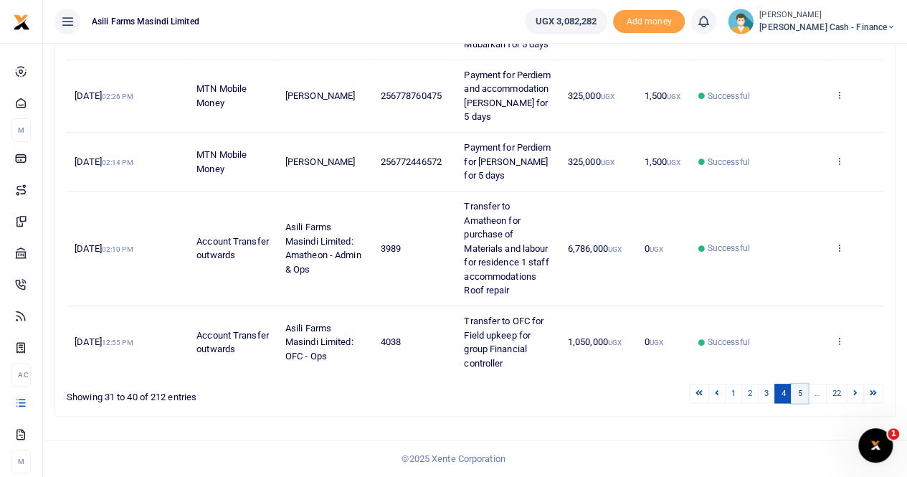
click at [798, 395] on link "5" at bounding box center [798, 392] width 17 height 19
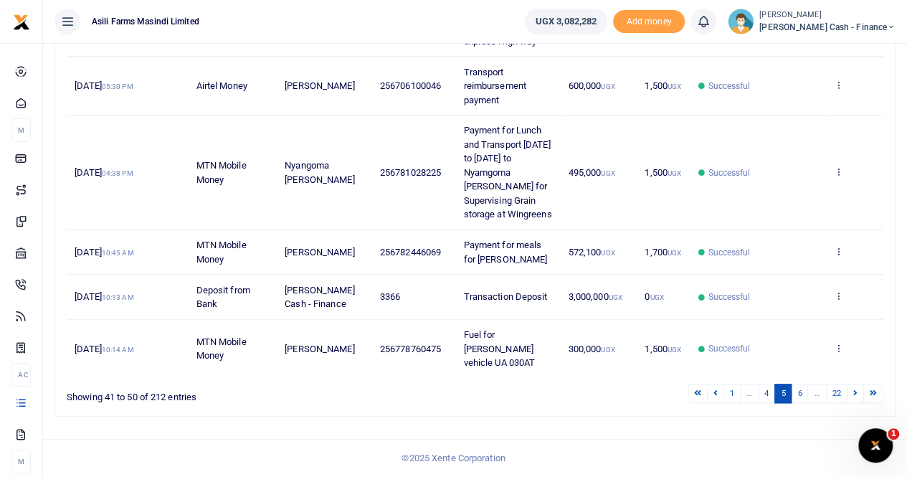
scroll to position [527, 0]
click at [800, 394] on link "6" at bounding box center [798, 392] width 17 height 19
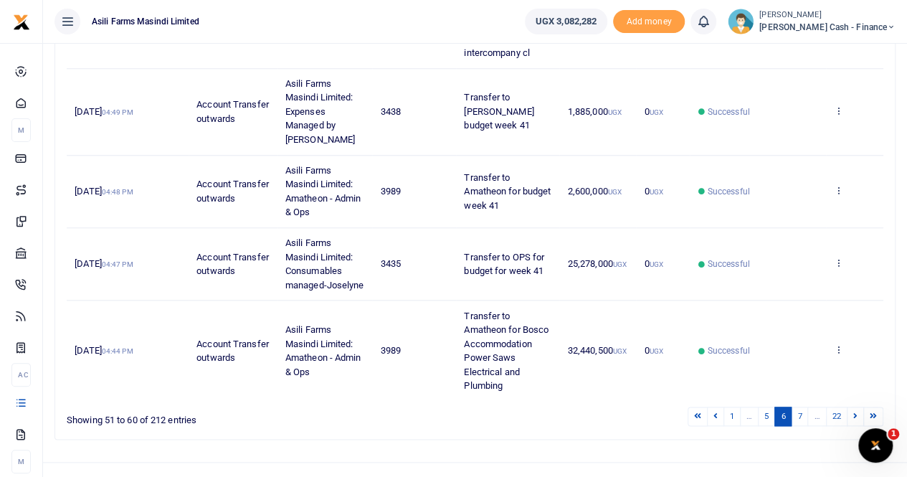
scroll to position [667, 0]
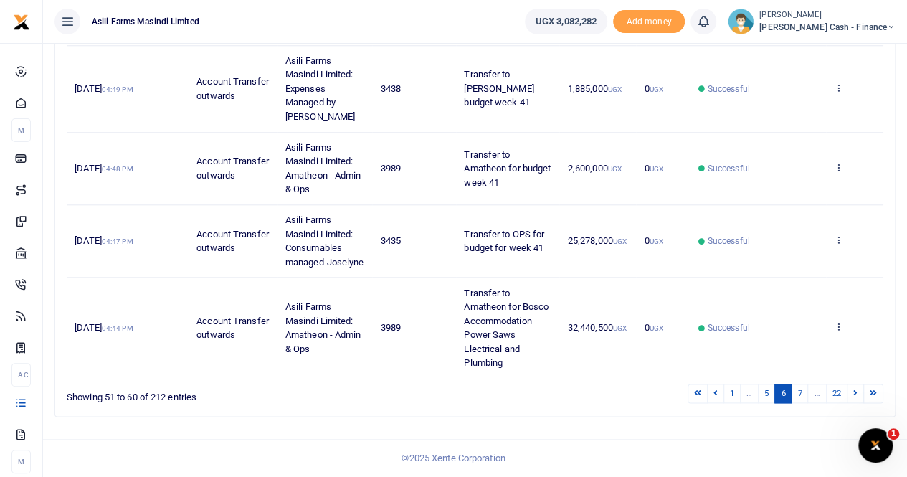
click at [819, 393] on li "…" at bounding box center [817, 392] width 18 height 19
click at [804, 393] on link "7" at bounding box center [798, 392] width 17 height 19
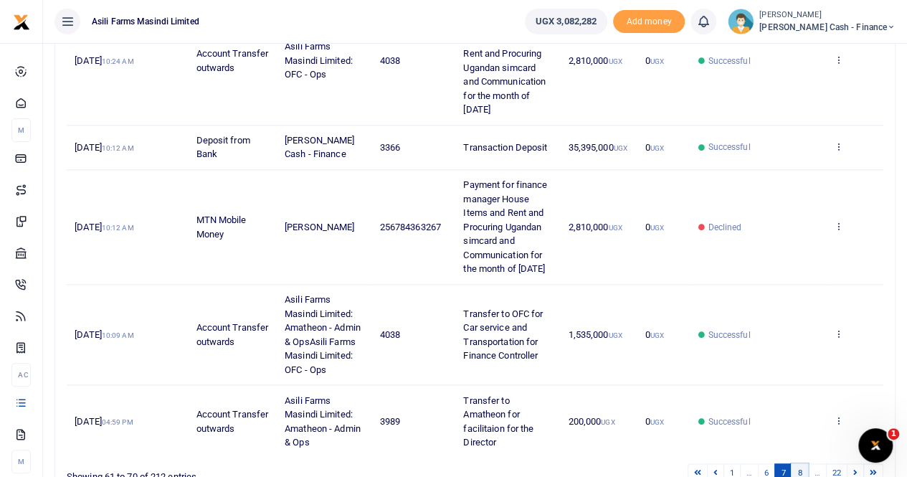
scroll to position [793, 0]
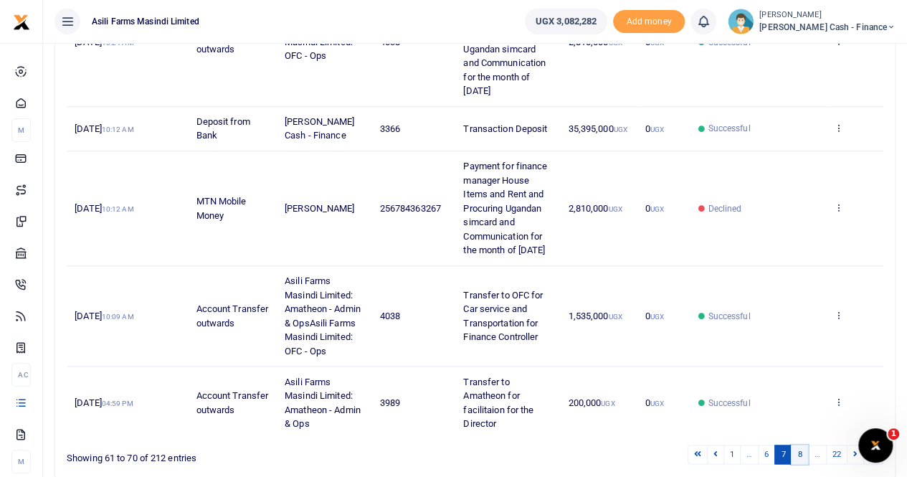
click at [798, 444] on link "8" at bounding box center [798, 453] width 17 height 19
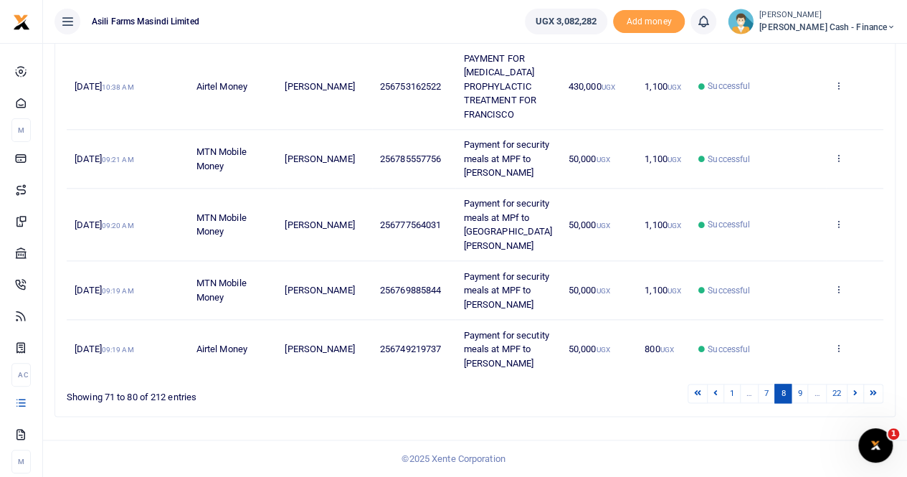
scroll to position [695, 0]
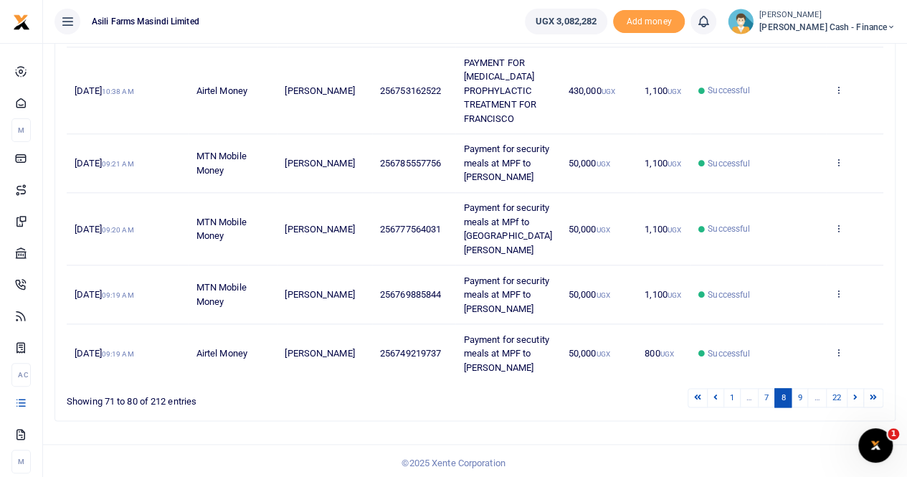
click at [815, 393] on li "…" at bounding box center [817, 397] width 18 height 19
click at [795, 391] on link "9" at bounding box center [798, 397] width 17 height 19
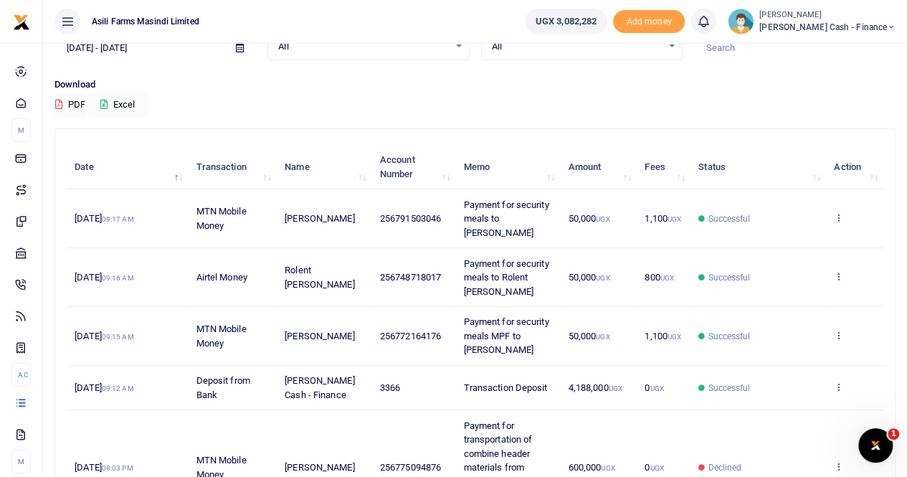
scroll to position [388, 0]
